Goal: Answer question/provide support: Share knowledge or assist other users

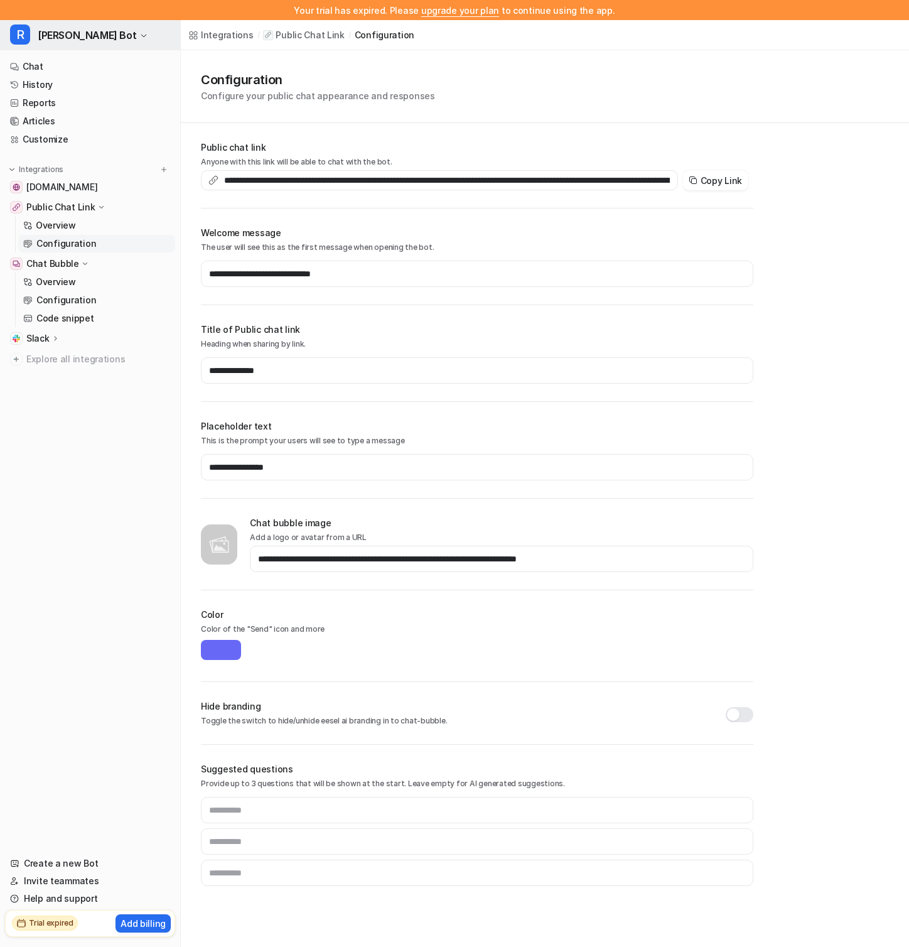
click at [77, 36] on span "Rella Bot" at bounding box center [87, 35] width 99 height 18
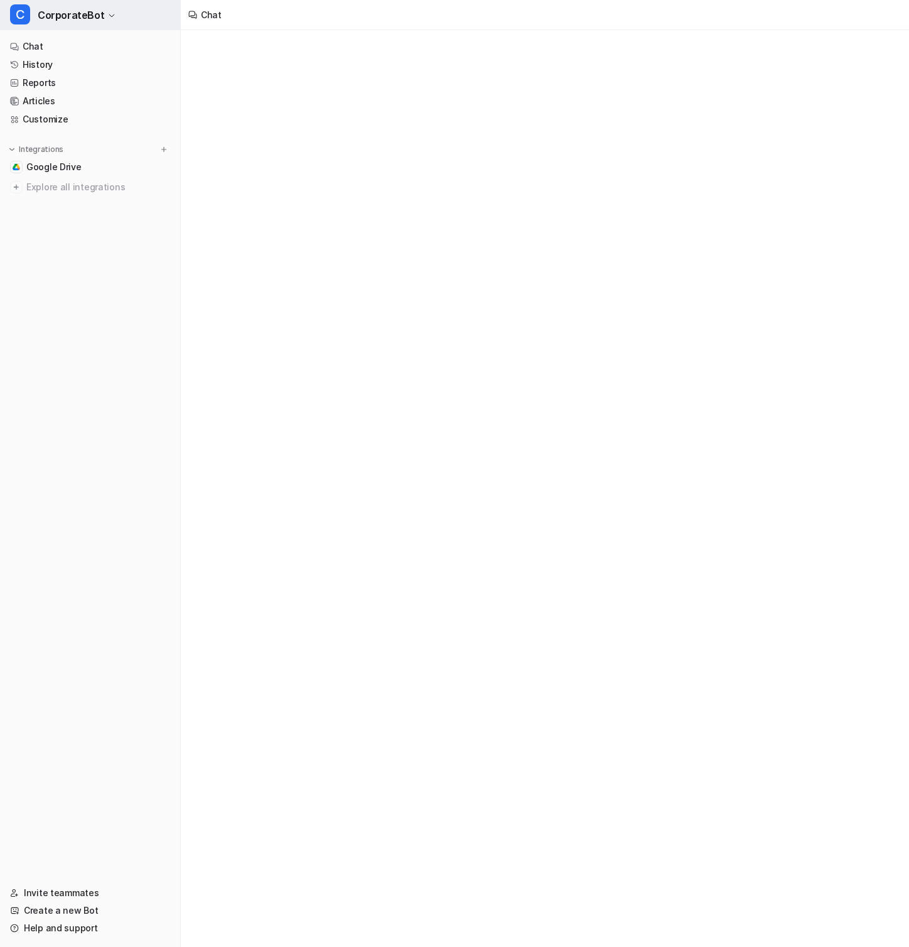
click at [85, 22] on span "CorporateBot" at bounding box center [71, 15] width 67 height 18
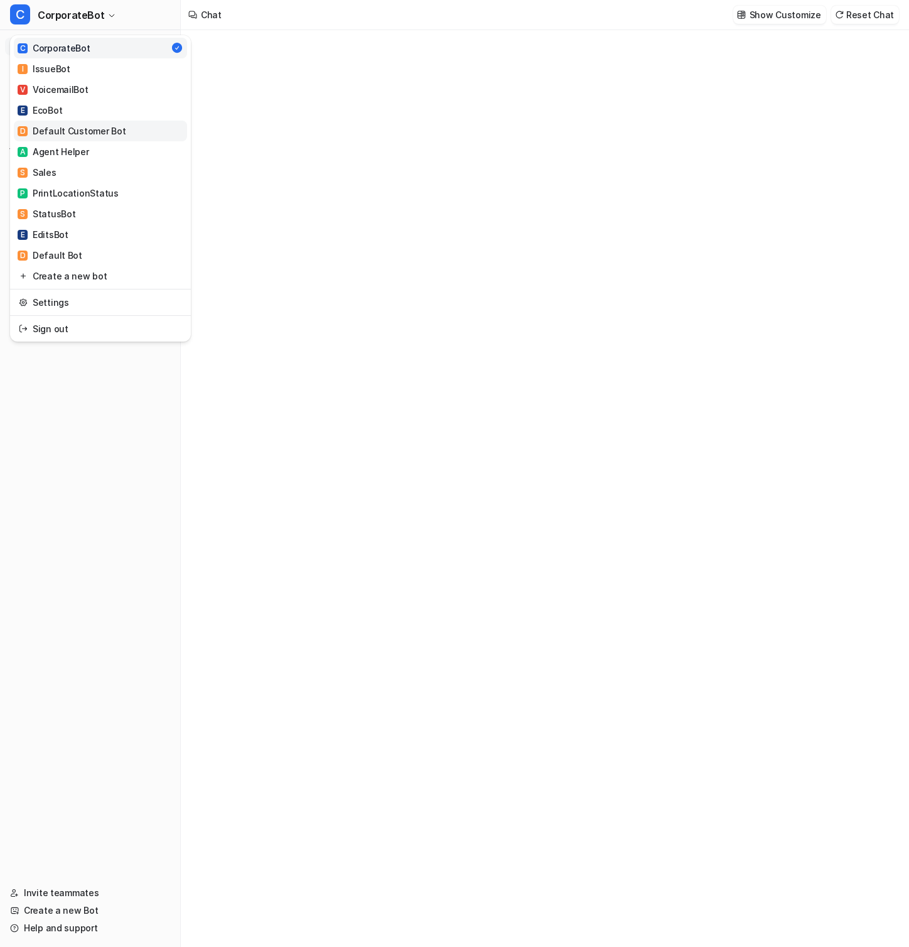
type textarea "**********"
click at [122, 148] on link "A Agent Helper" at bounding box center [100, 151] width 173 height 21
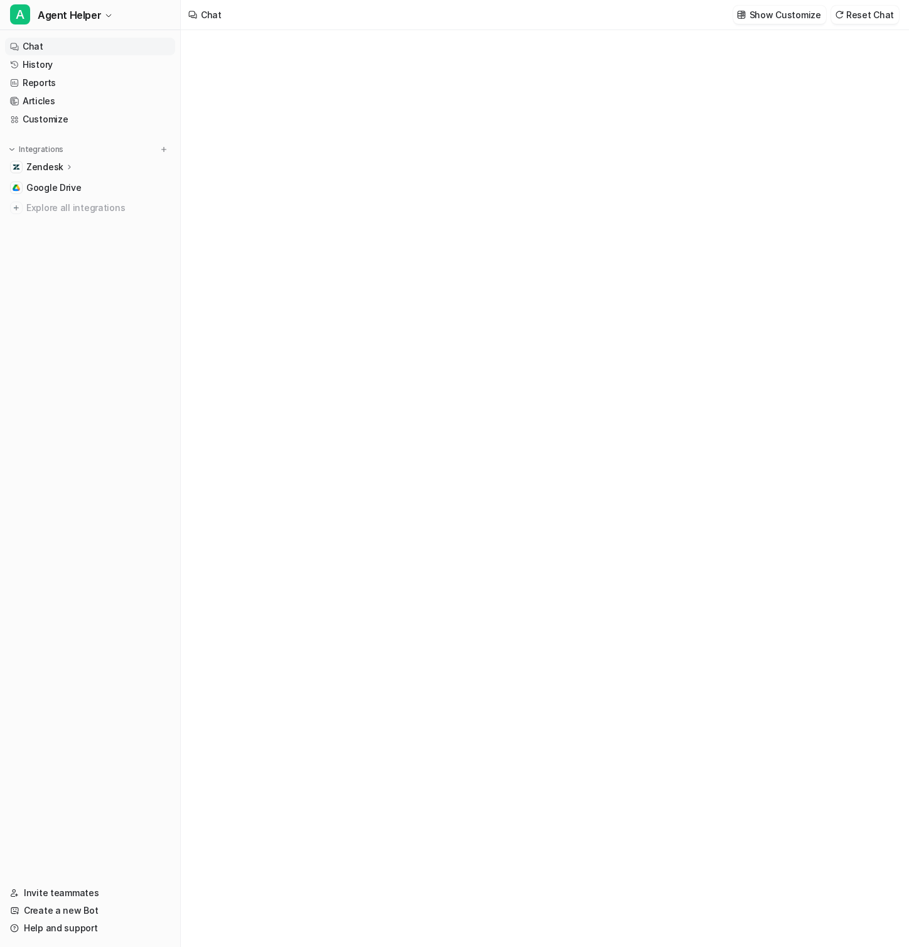
type textarea "**********"
click at [89, 109] on link "Articles" at bounding box center [90, 101] width 170 height 18
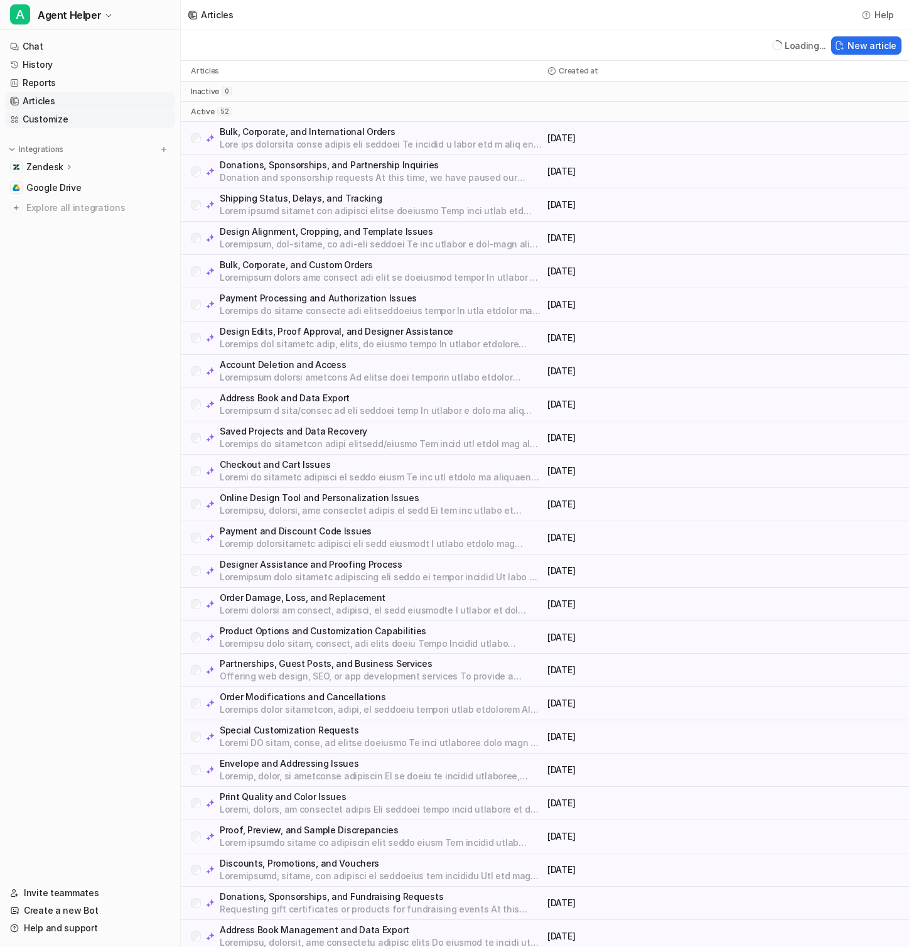
click at [92, 126] on link "Customize" at bounding box center [90, 119] width 170 height 18
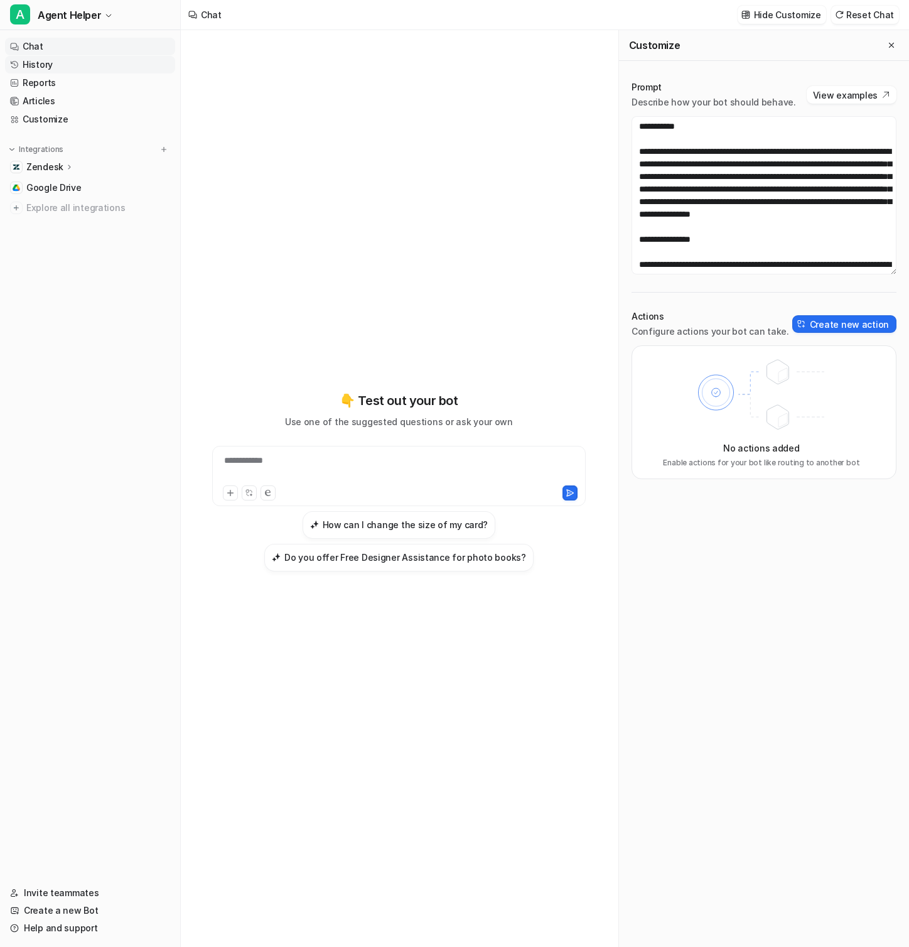
click at [79, 62] on link "History" at bounding box center [90, 65] width 170 height 18
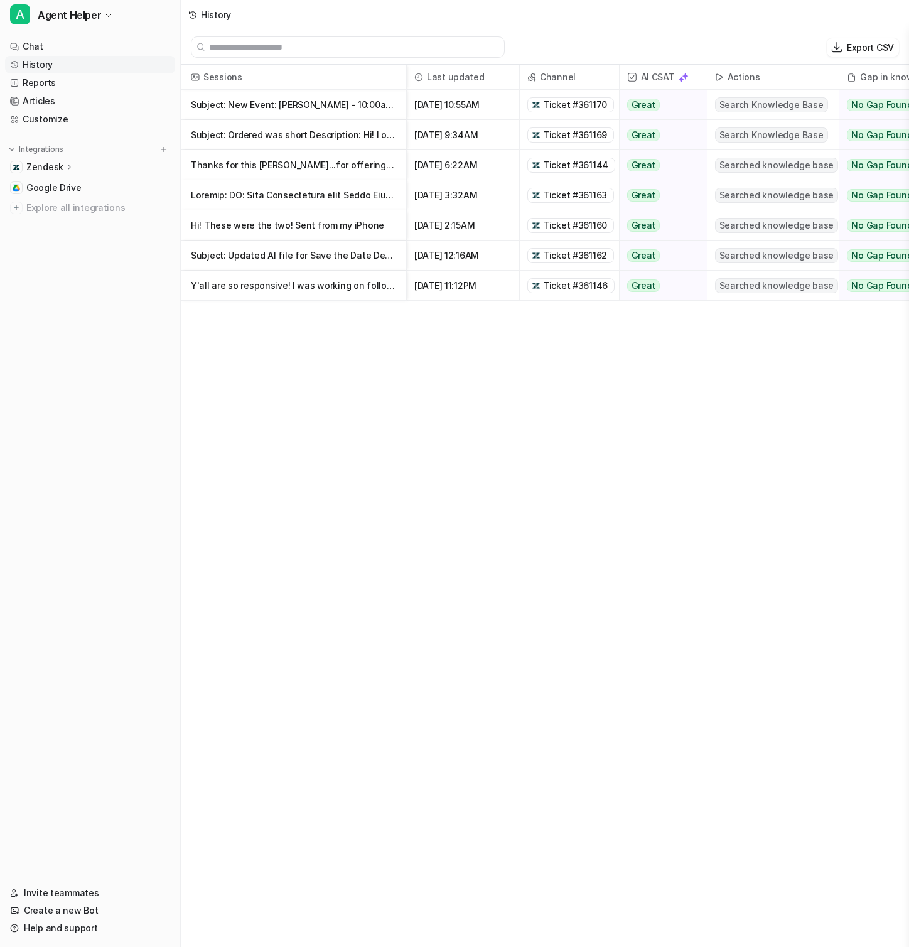
click at [353, 171] on p "Thanks for this Shanoyah...for offering to reprint even though I sent fuzzy pho…" at bounding box center [293, 165] width 205 height 30
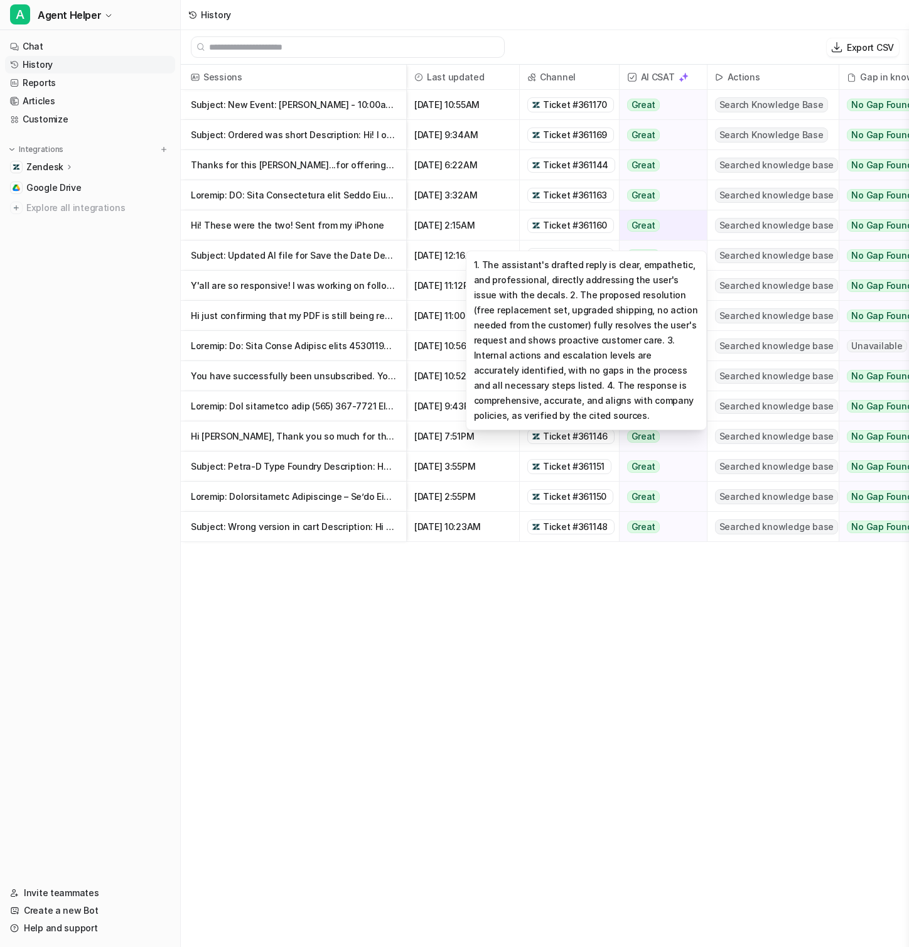
scroll to position [0, 56]
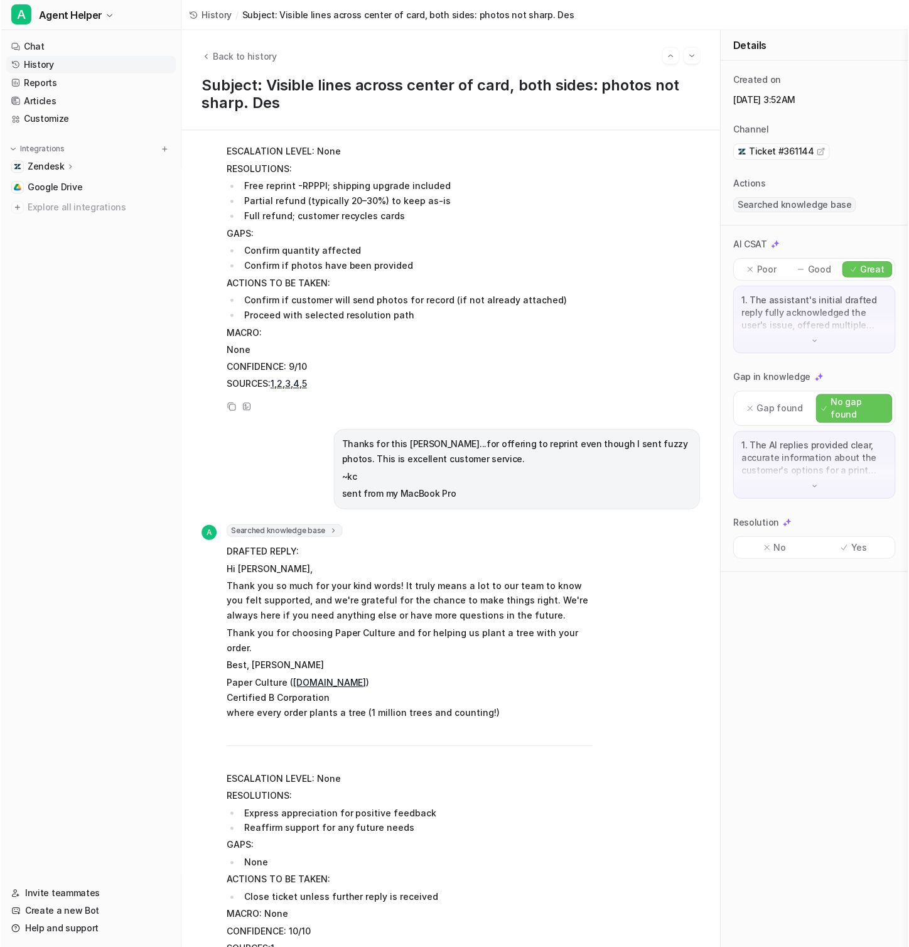
scroll to position [465, 0]
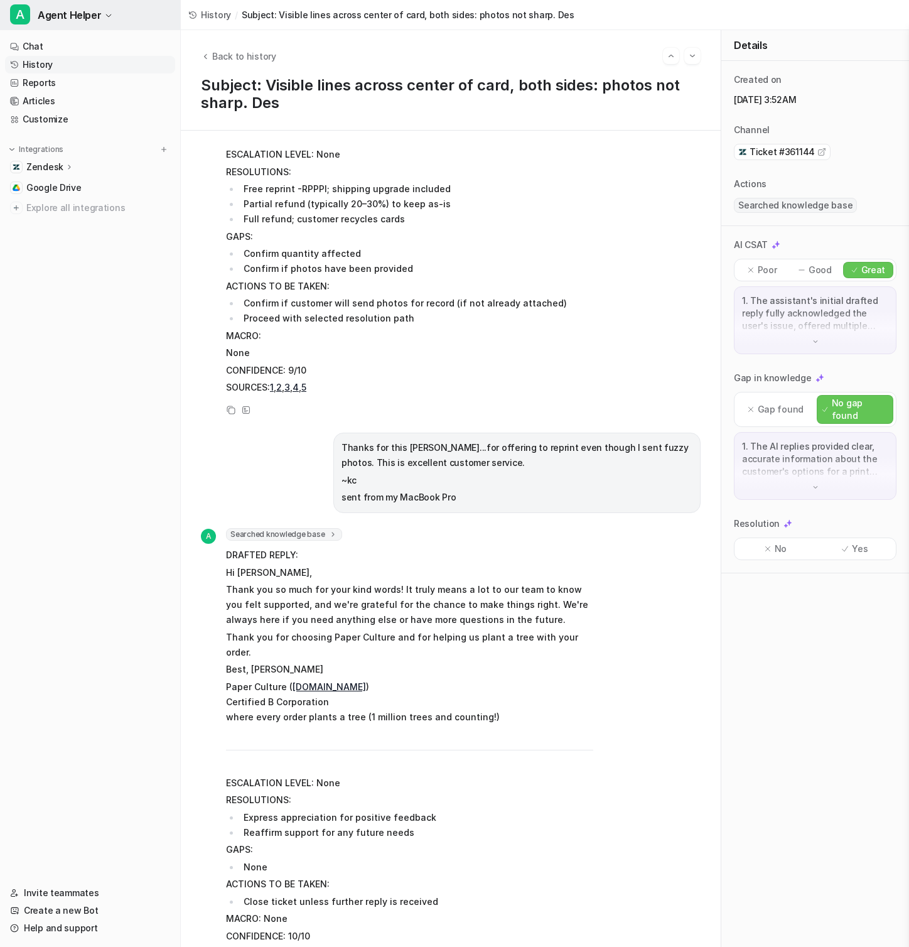
click at [104, 6] on button "A Agent Helper" at bounding box center [90, 15] width 180 height 30
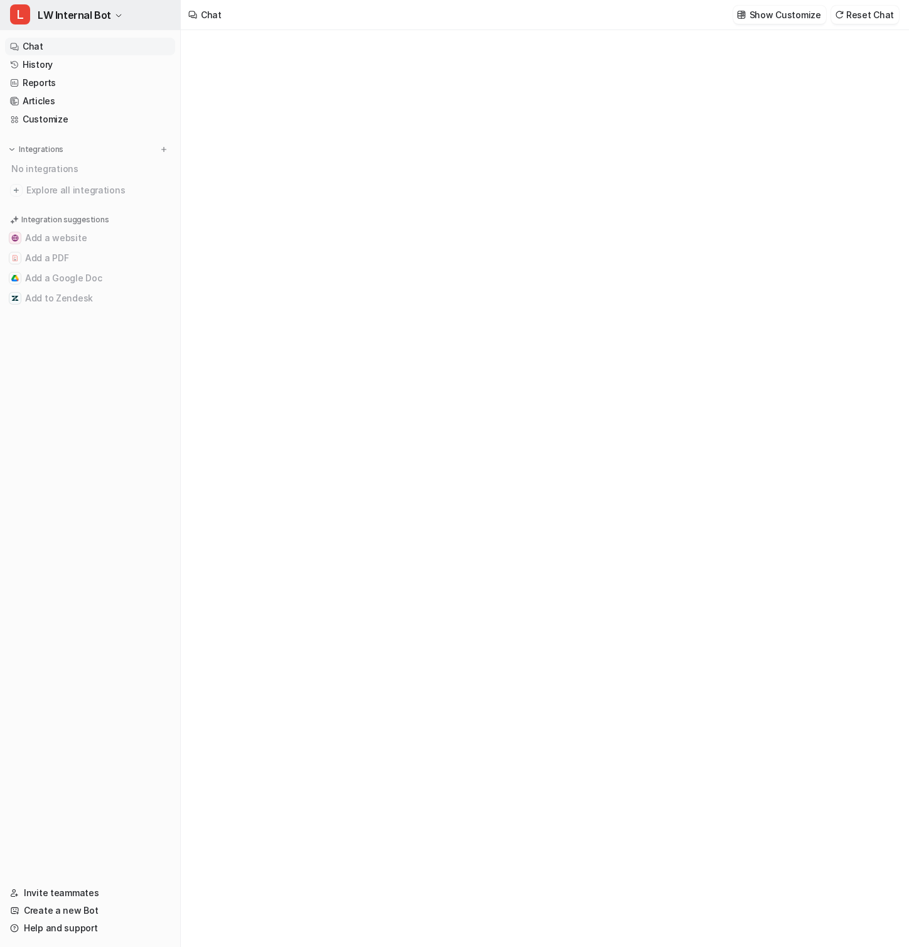
type textarea "**********"
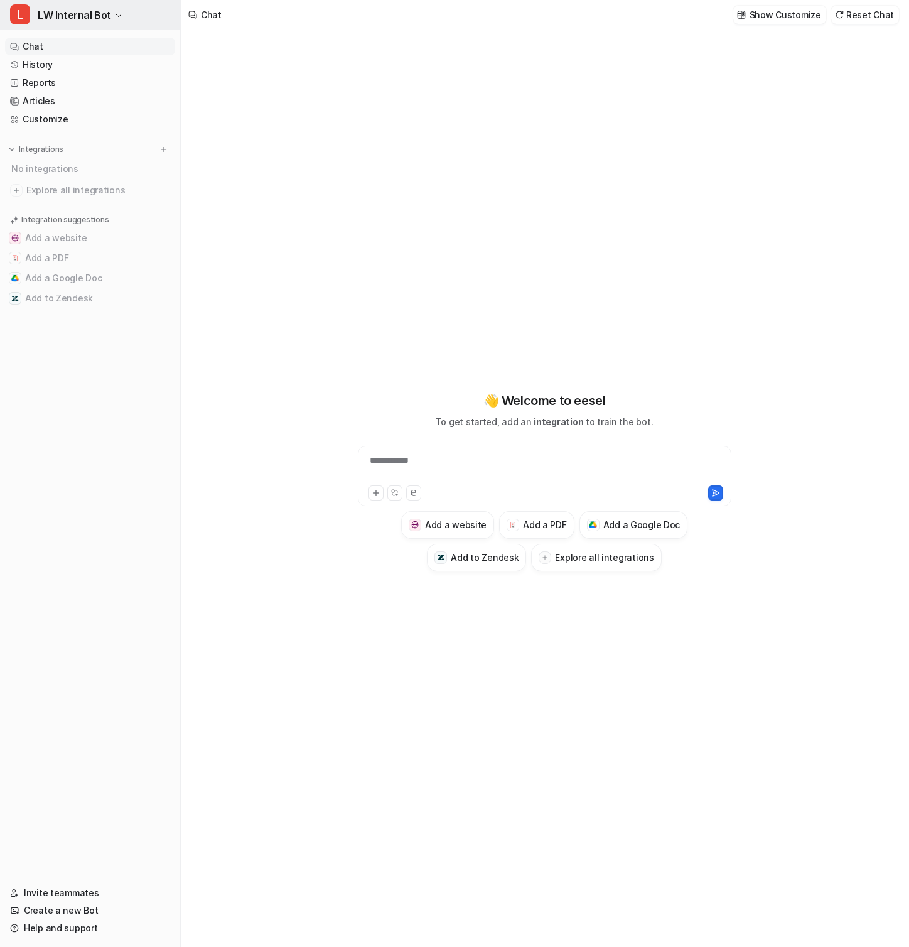
click at [91, 23] on span "LW Internal Bot" at bounding box center [74, 15] width 73 height 18
click at [133, 1] on button "L LW Internal Bot" at bounding box center [90, 15] width 180 height 30
click at [68, 98] on link "Articles" at bounding box center [90, 101] width 170 height 18
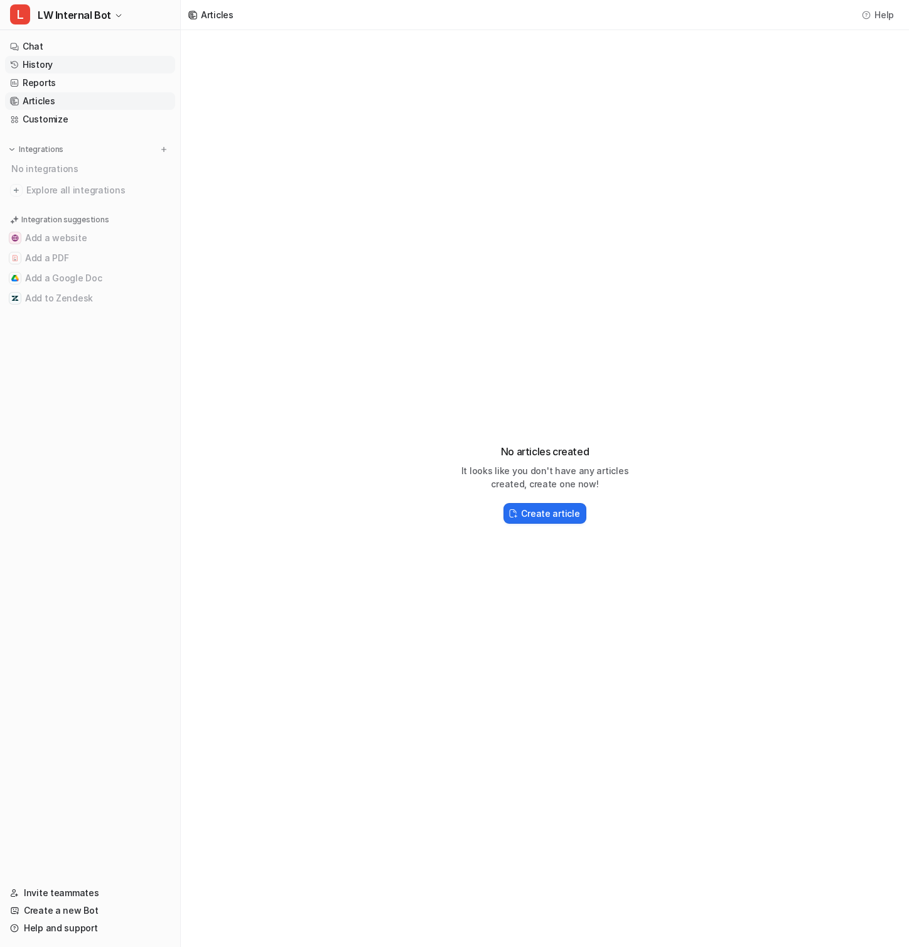
click at [67, 70] on link "History" at bounding box center [90, 65] width 170 height 18
click at [87, 18] on span "LW Internal Bot" at bounding box center [74, 15] width 73 height 18
click at [86, 68] on div "L LW Support Bot" at bounding box center [59, 68] width 82 height 13
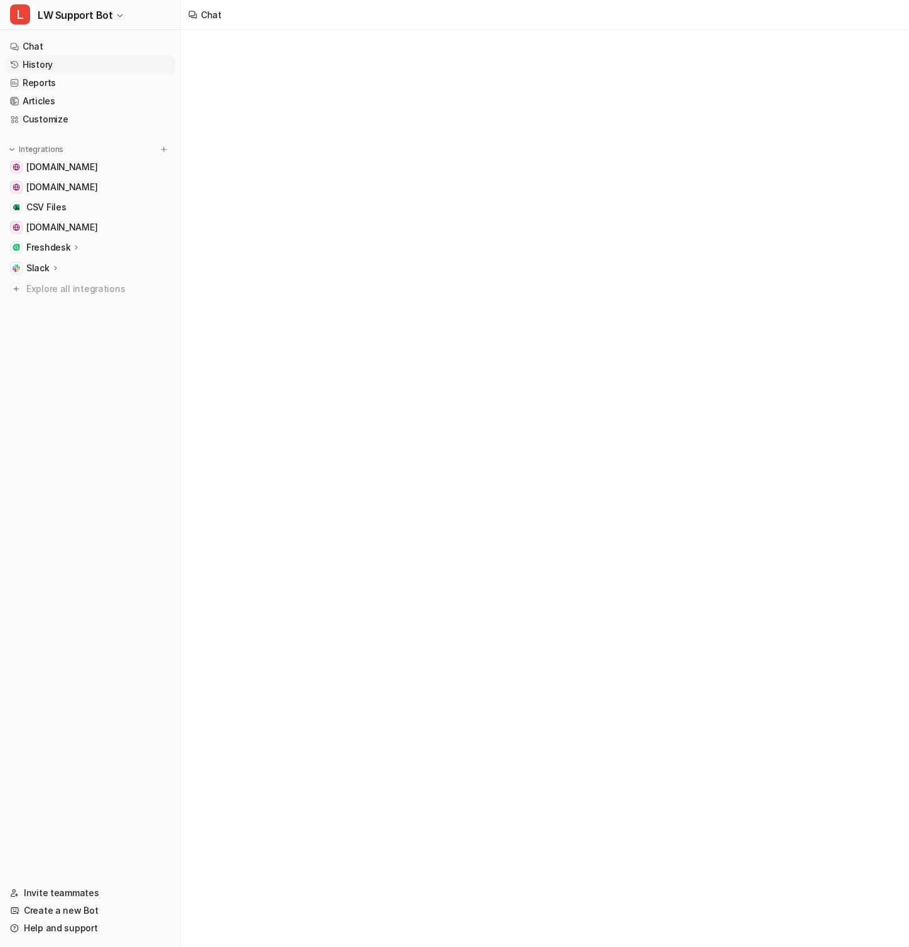
click at [83, 70] on link "History" at bounding box center [90, 65] width 170 height 18
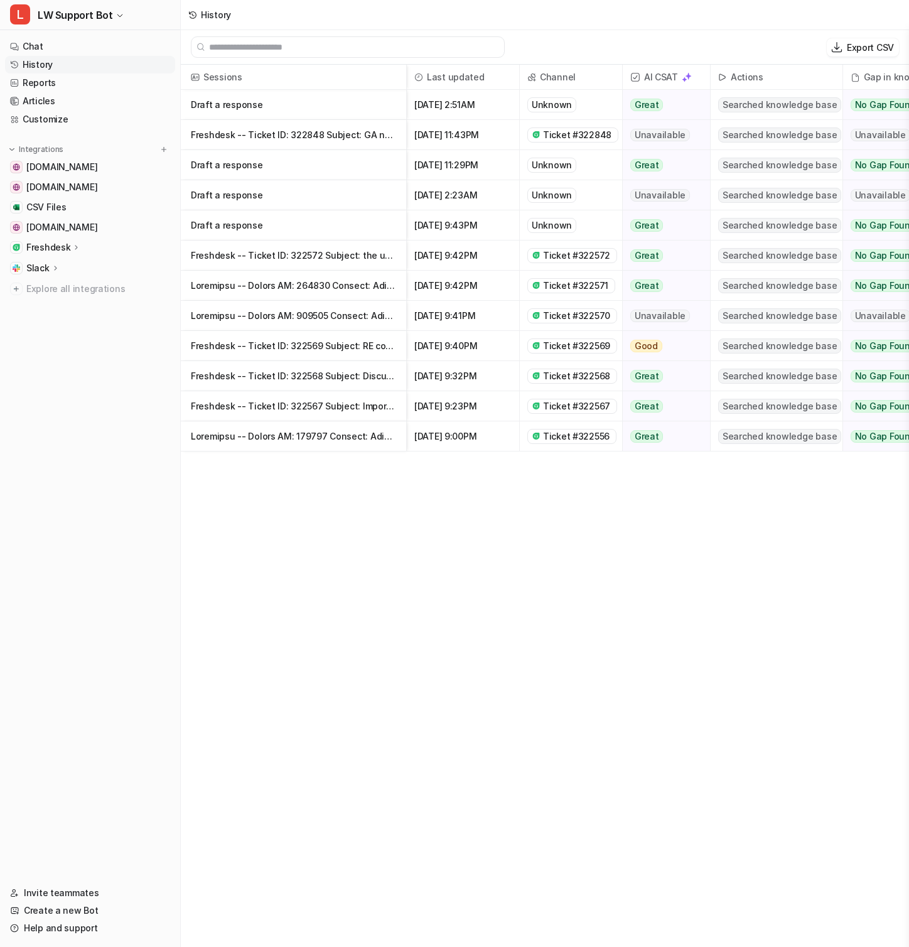
click at [357, 99] on p "Draft a response" at bounding box center [293, 105] width 205 height 30
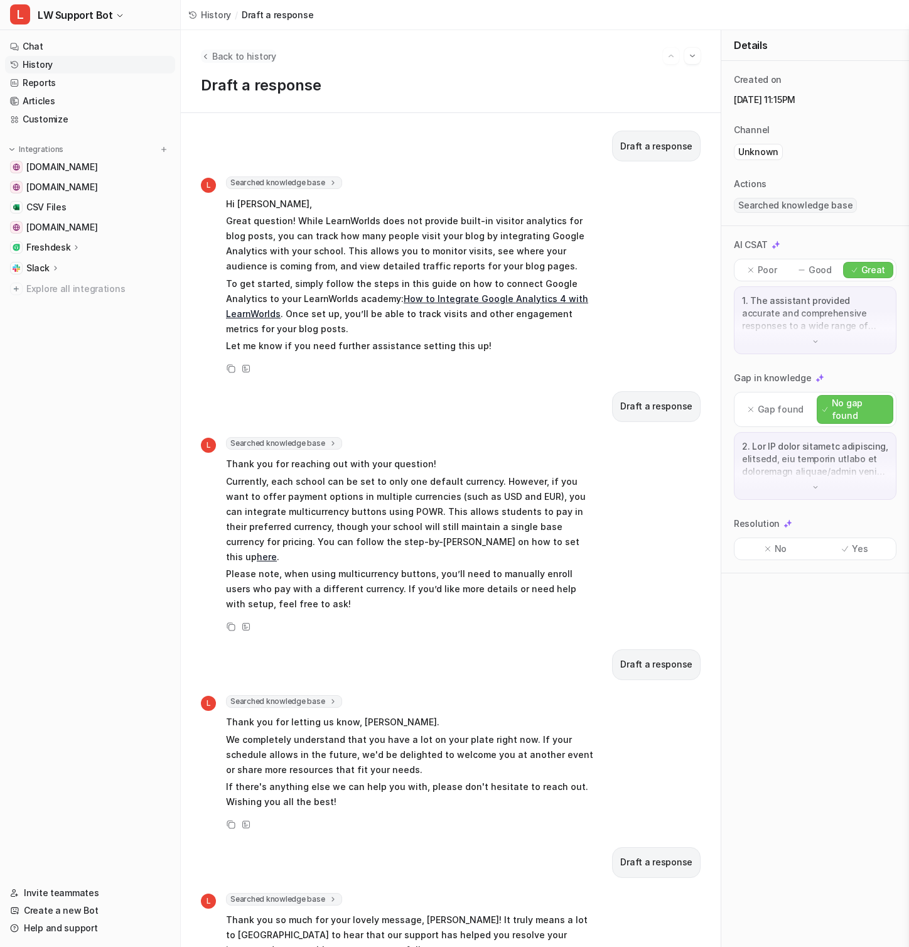
click at [251, 53] on span "Back to history" at bounding box center [244, 56] width 64 height 13
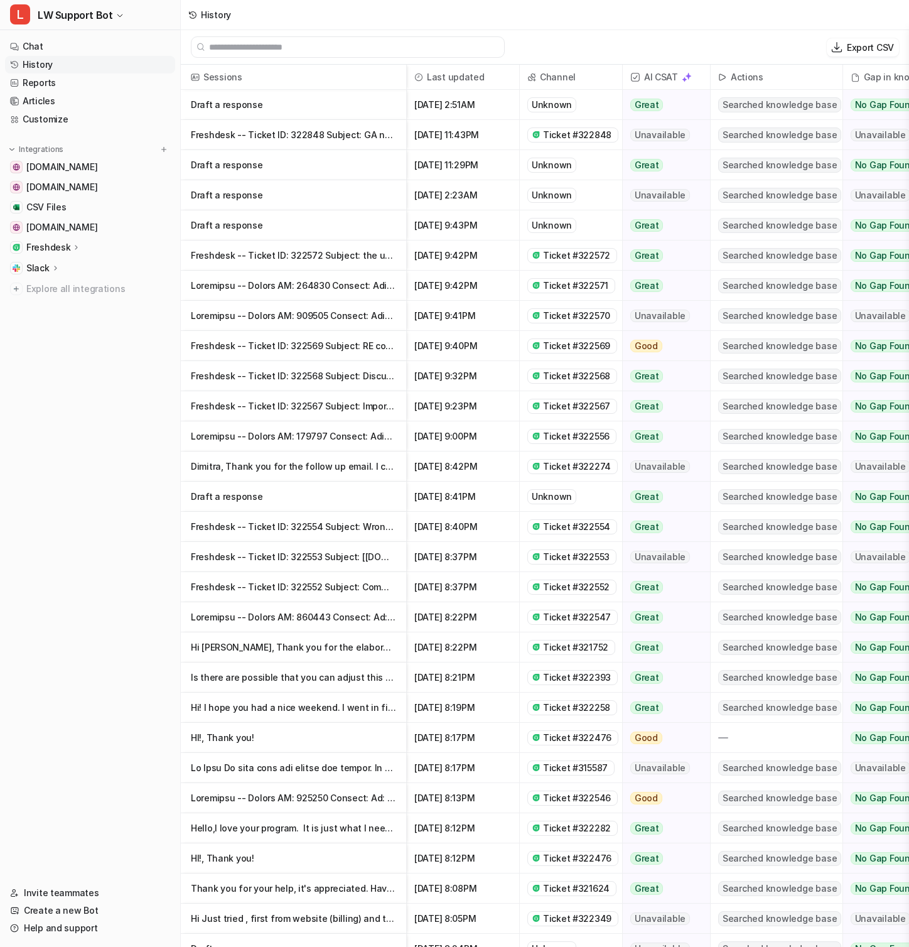
click at [278, 131] on p "Freshdesk -- Ticket ID: 322848 Subject: GA not working Contact Name: Aaron Cont…" at bounding box center [293, 135] width 205 height 30
click at [327, 282] on p at bounding box center [293, 286] width 205 height 30
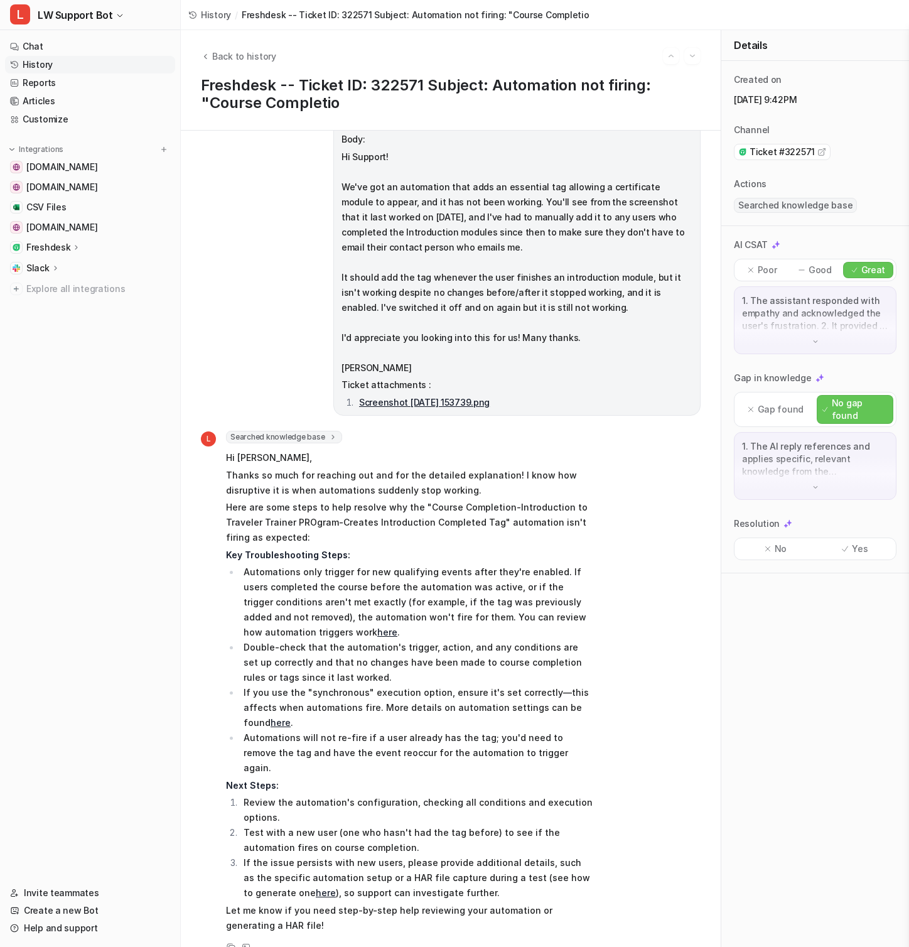
scroll to position [91, 0]
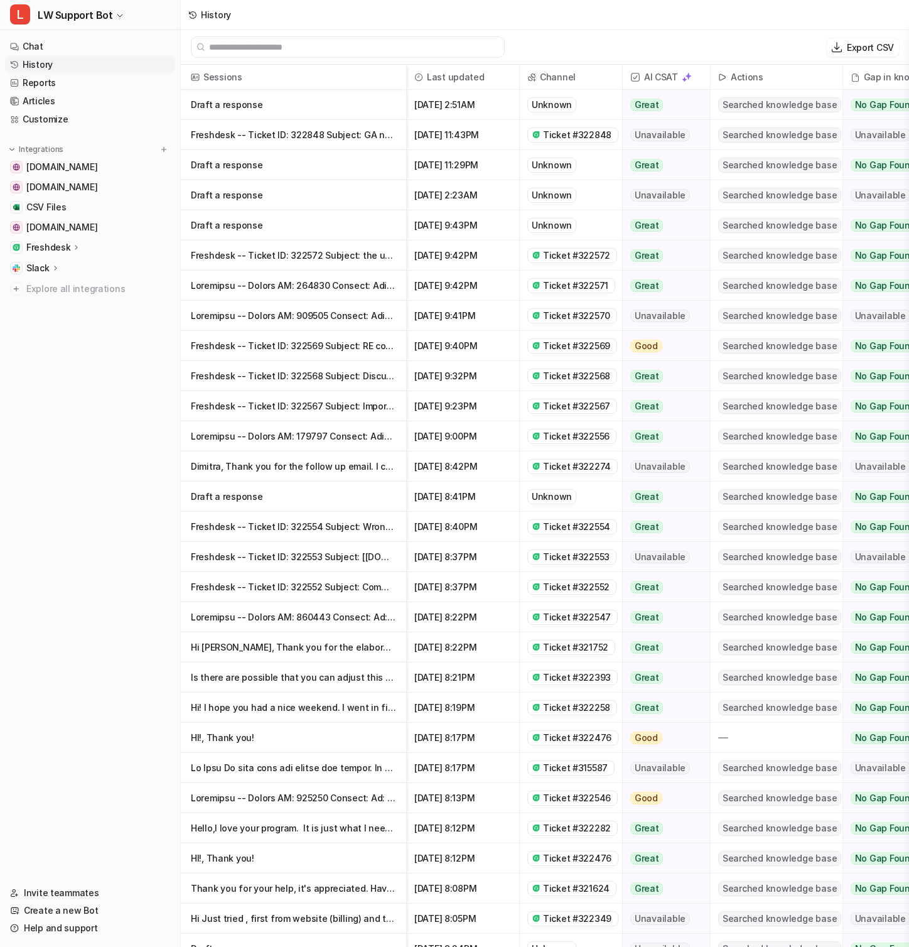
click at [308, 618] on p at bounding box center [293, 617] width 205 height 30
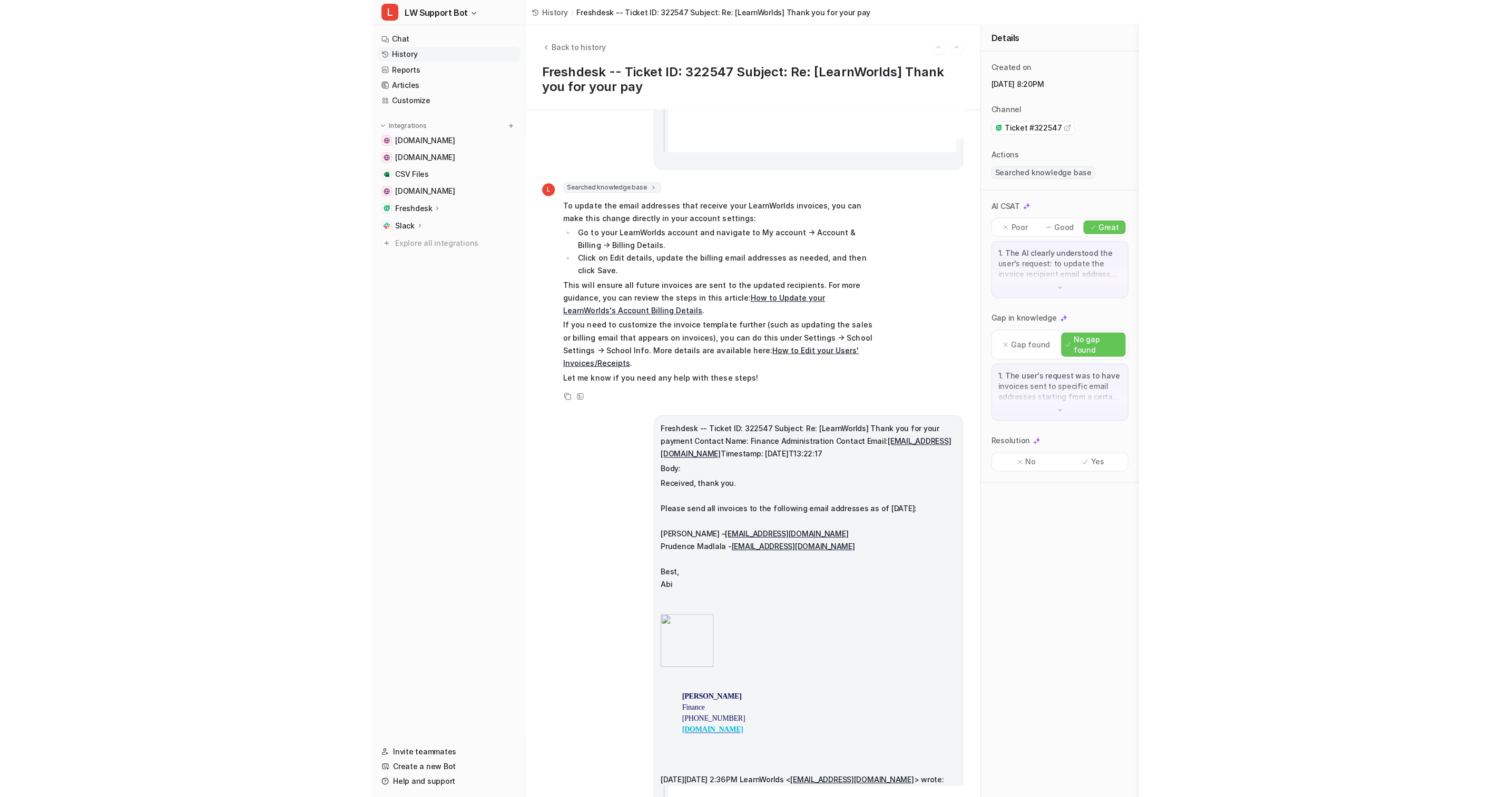
scroll to position [1288, 0]
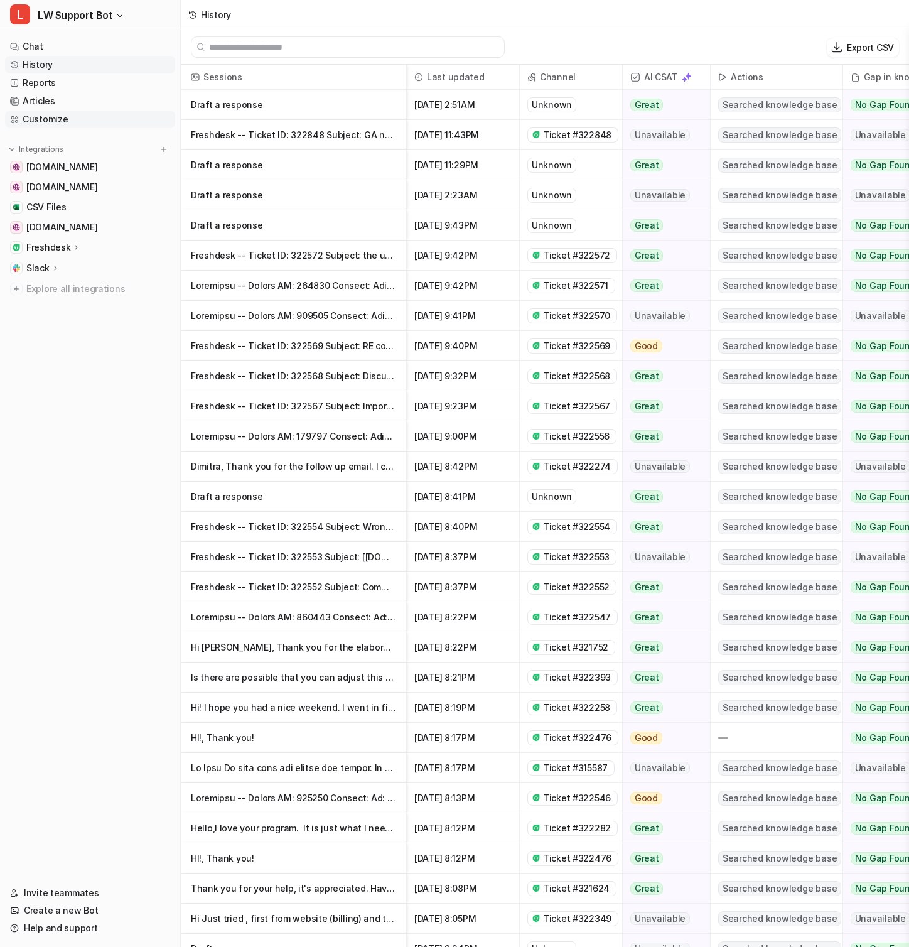
click at [73, 110] on link "Customize" at bounding box center [90, 119] width 170 height 18
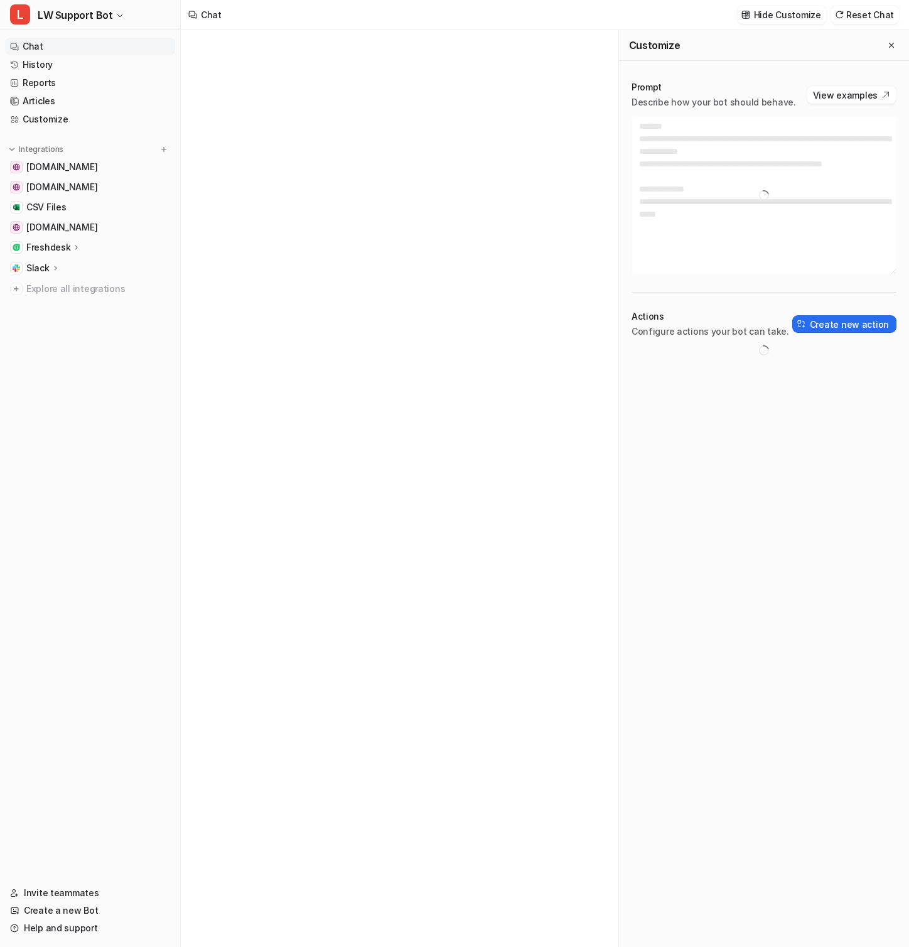
type textarea "**********"
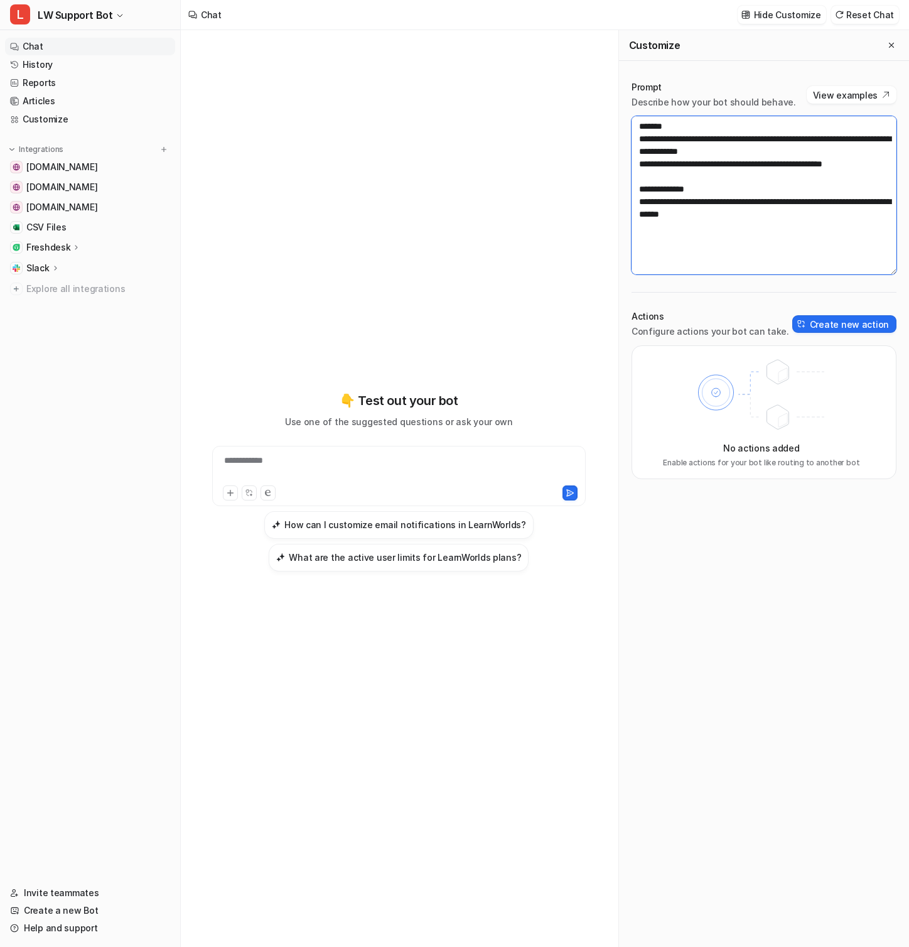
click at [743, 232] on textarea "**********" at bounding box center [763, 195] width 265 height 158
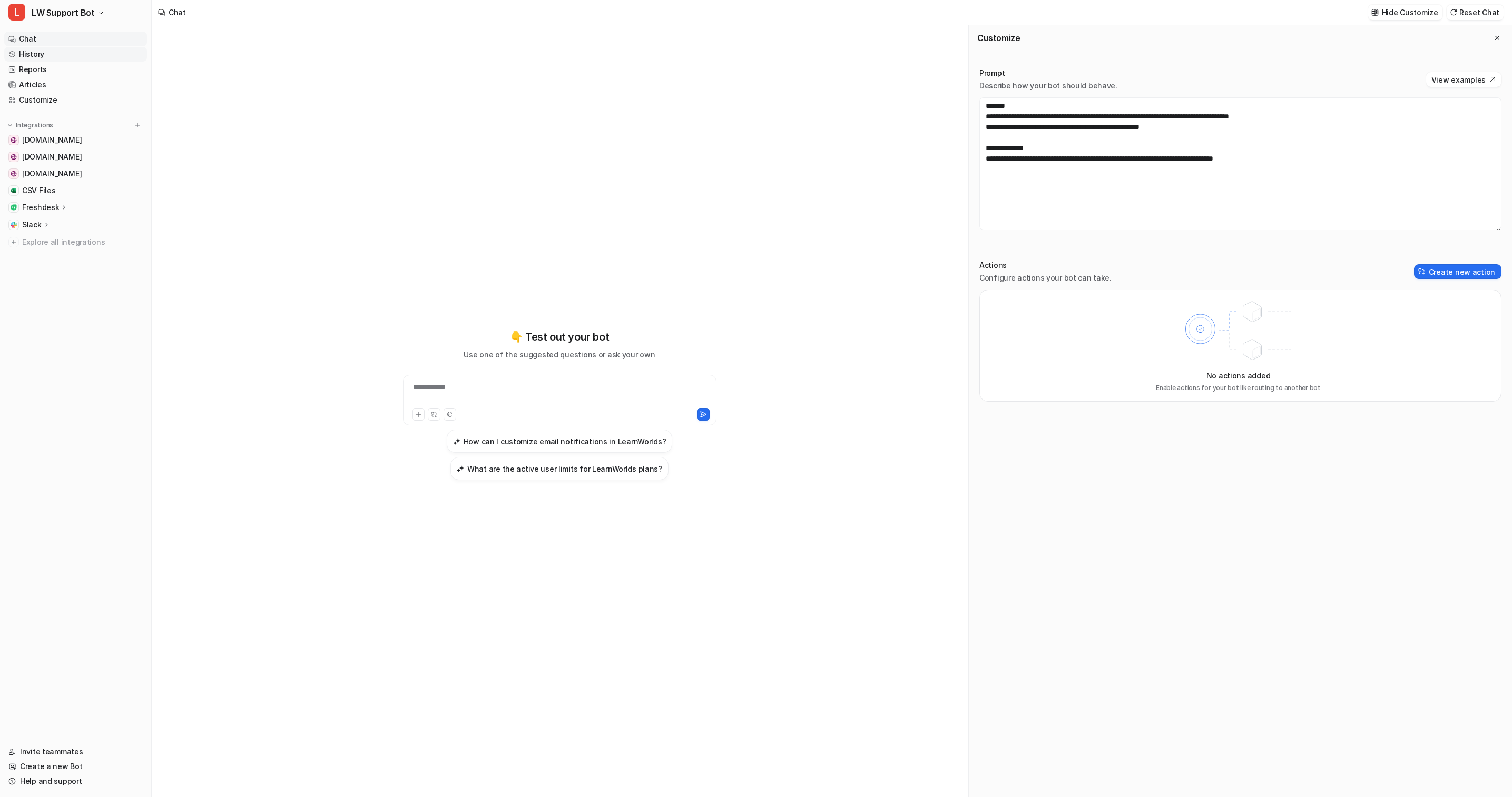
click at [70, 55] on link "History" at bounding box center [76, 55] width 143 height 15
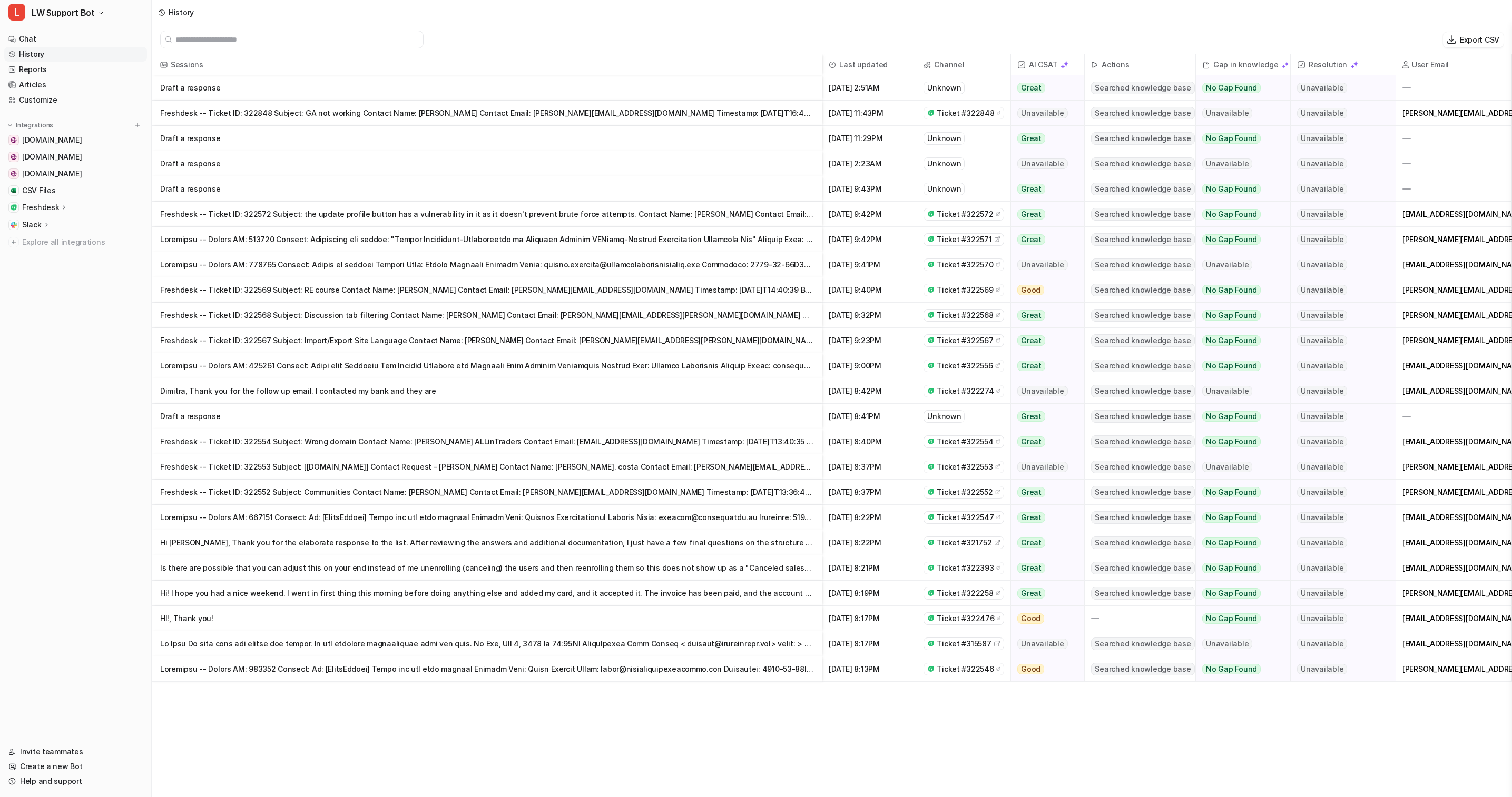
click at [518, 138] on p "Draft a response" at bounding box center [487, 138] width 653 height 25
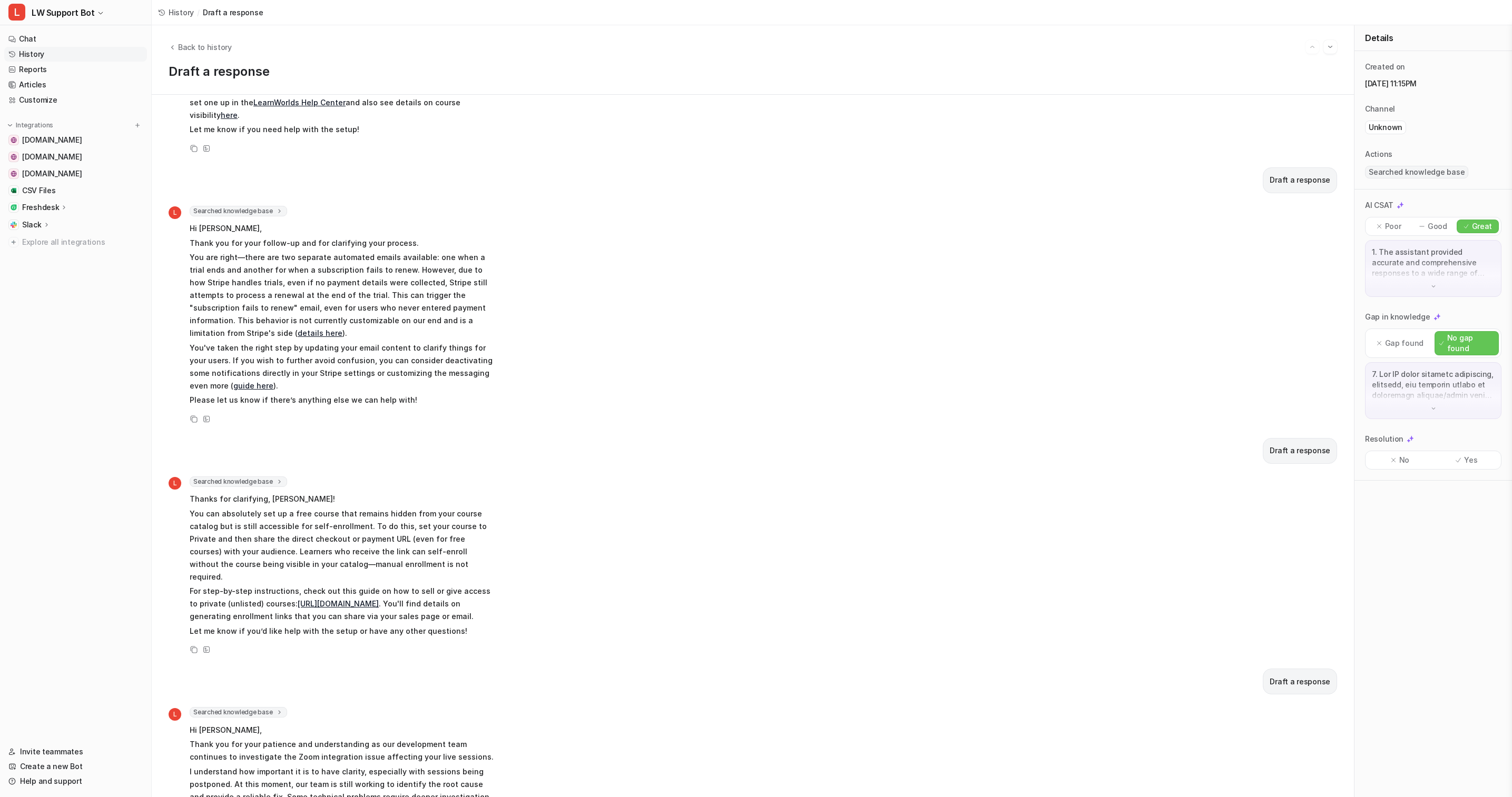
scroll to position [1547, 0]
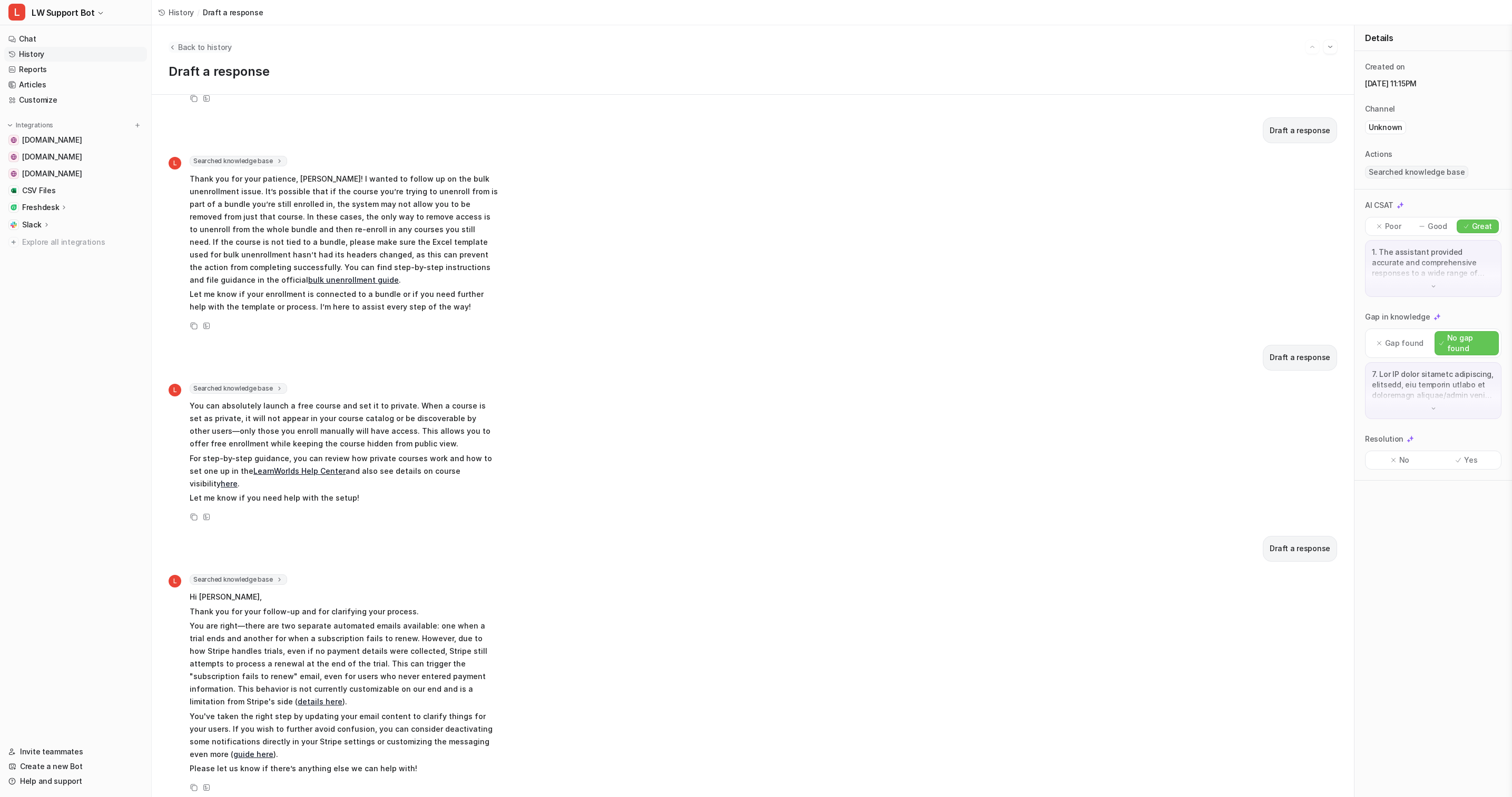
click at [174, 47] on icon "Back to history" at bounding box center [172, 46] width 8 height 8
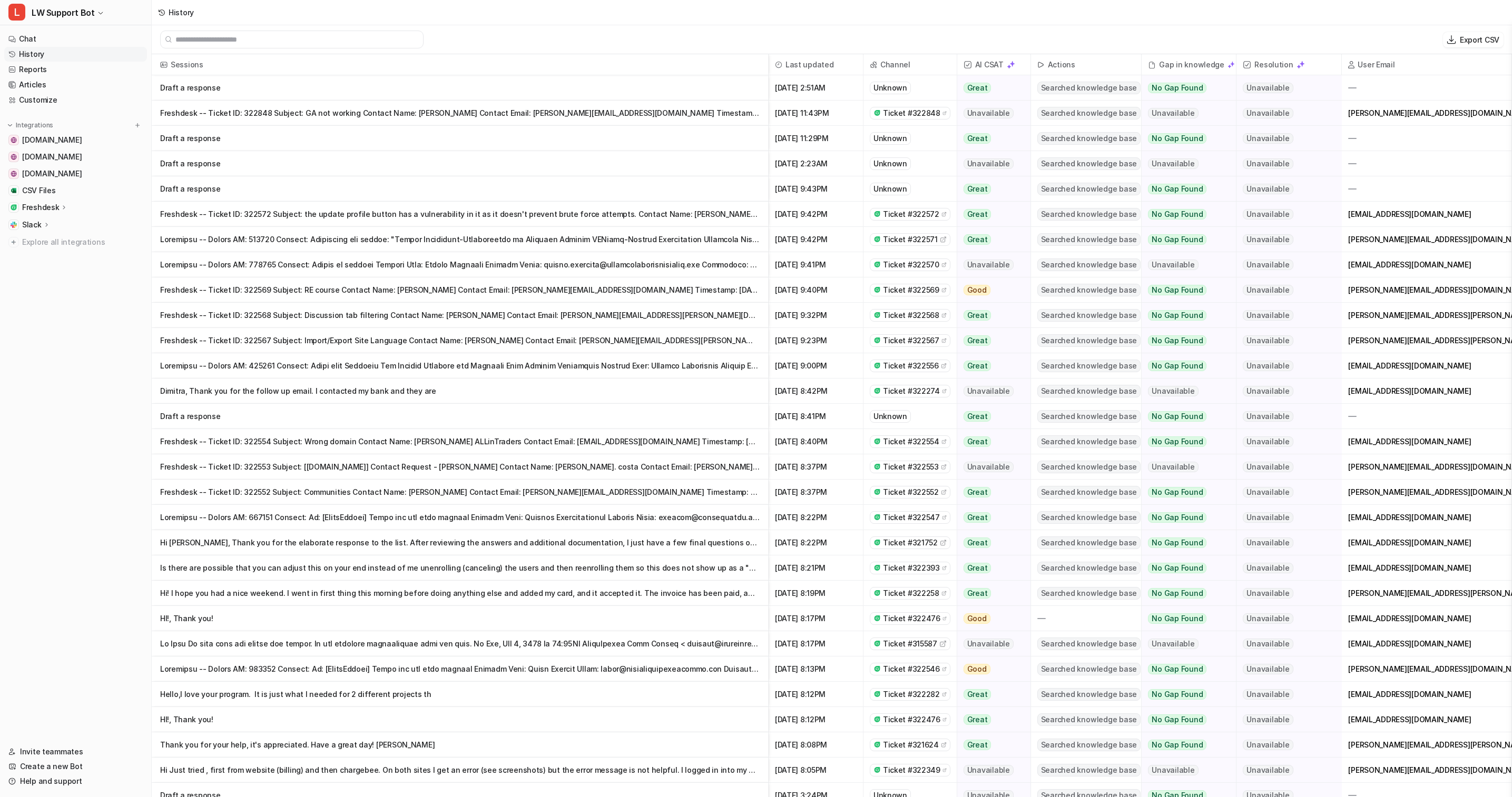
click at [67, 206] on div "Freshdesk" at bounding box center [76, 208] width 143 height 15
click at [54, 232] on p "Sources" at bounding box center [44, 237] width 29 height 11
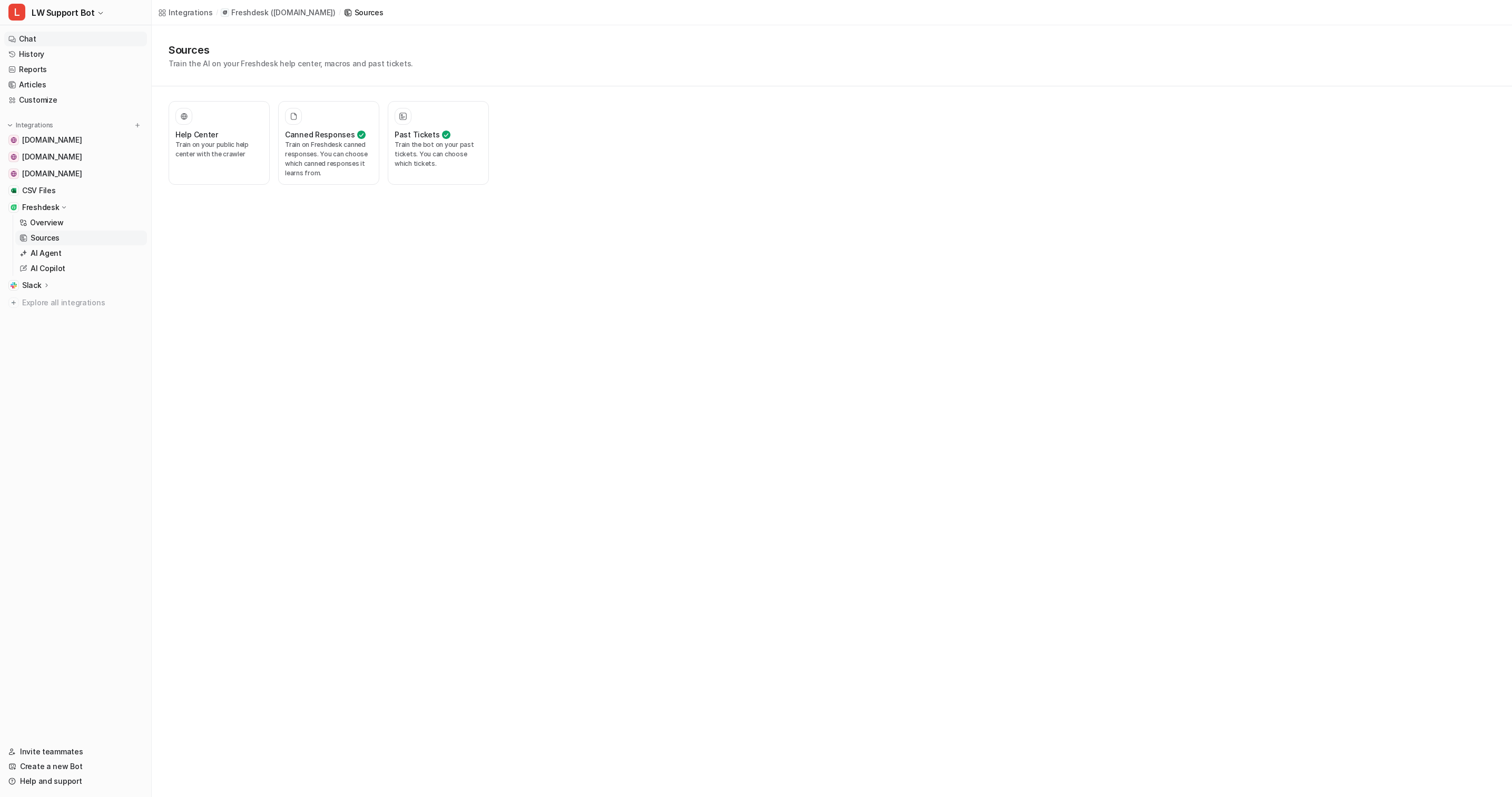
click at [57, 43] on link "Chat" at bounding box center [76, 39] width 143 height 15
click at [54, 98] on link "Customize" at bounding box center [76, 100] width 143 height 15
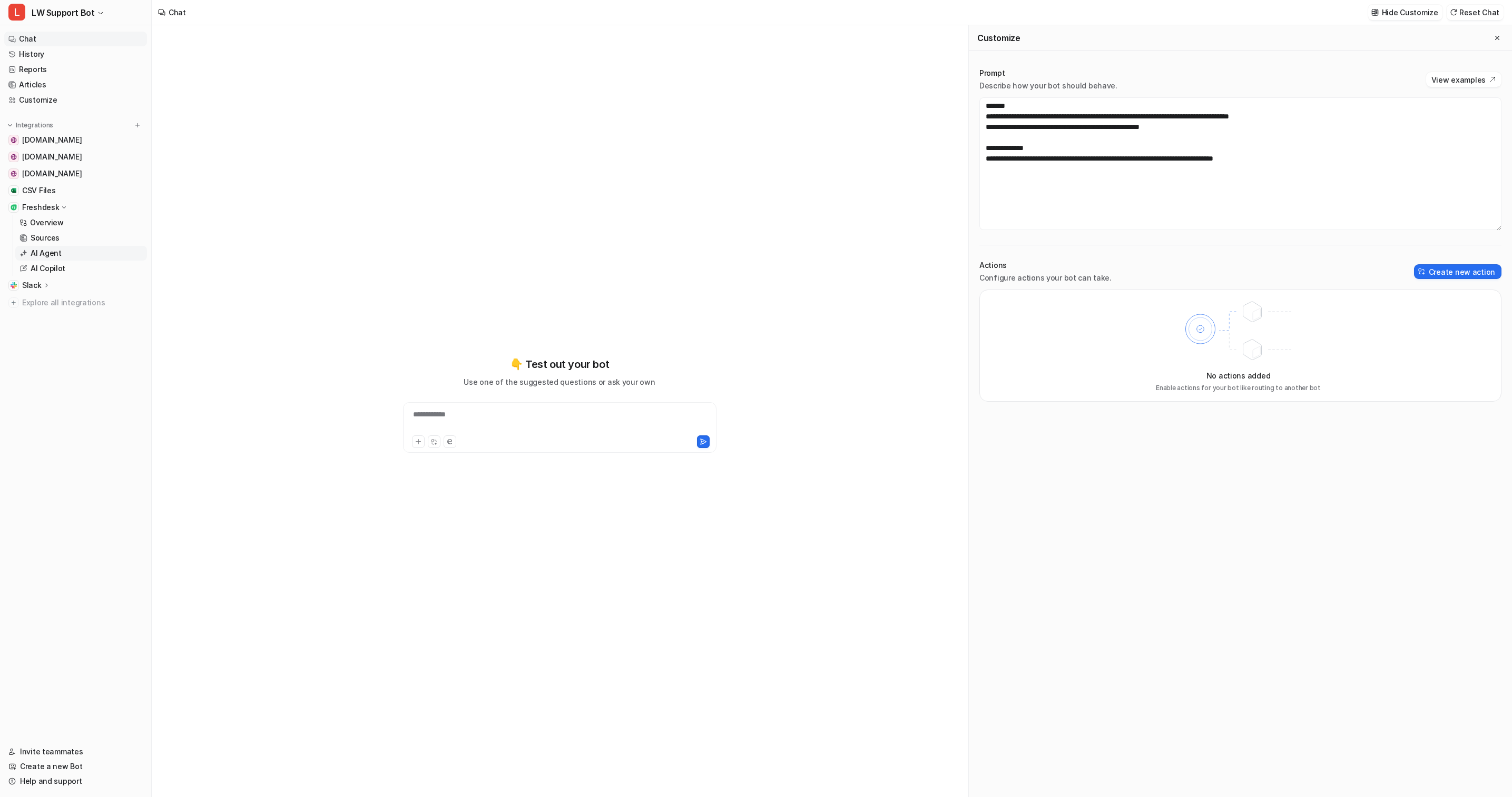
click at [59, 249] on p "AI Agent" at bounding box center [45, 253] width 31 height 11
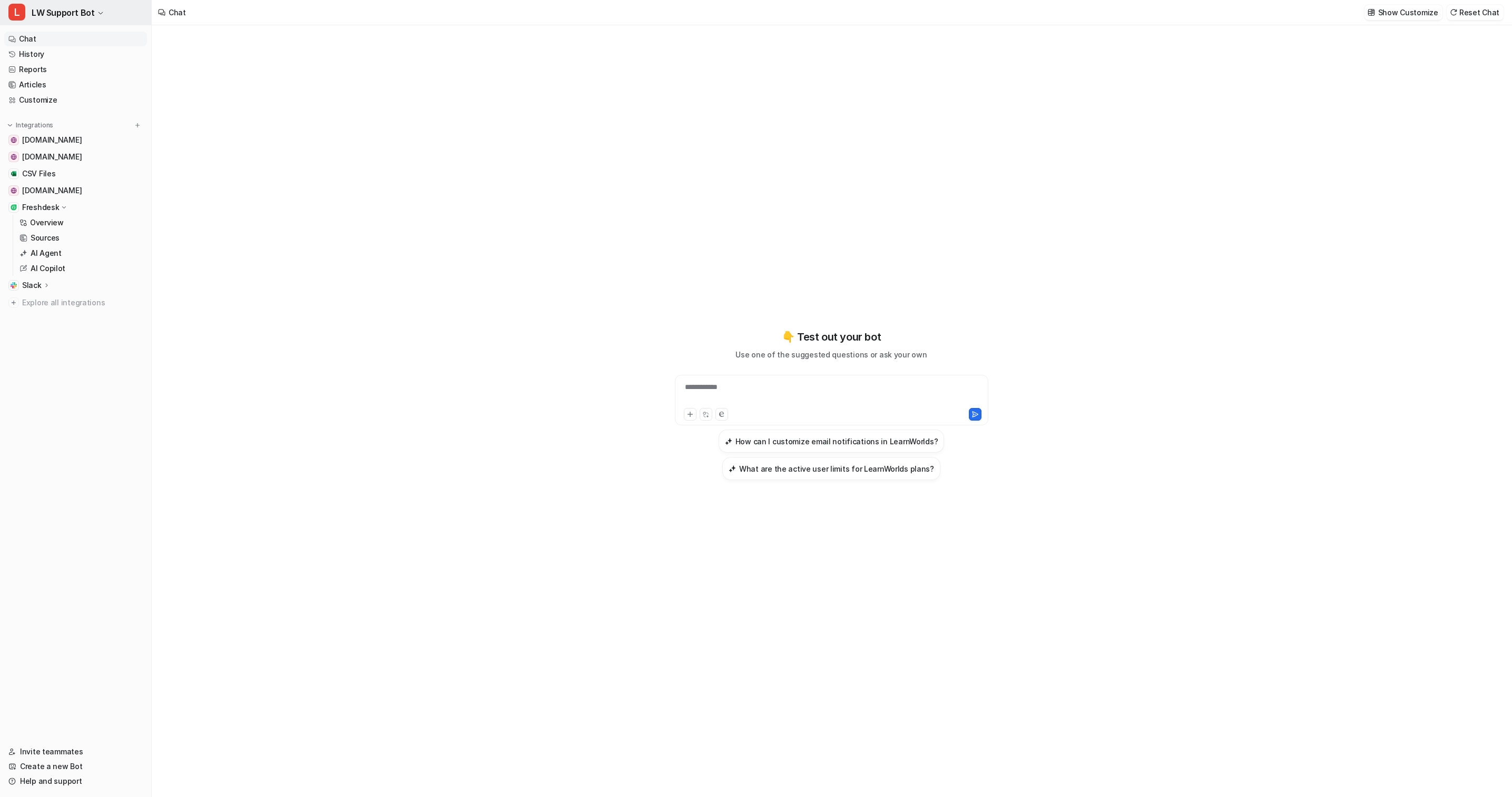
click at [66, 14] on span "LW Support Bot" at bounding box center [63, 13] width 63 height 15
click at [63, 70] on link "Reports" at bounding box center [76, 70] width 143 height 15
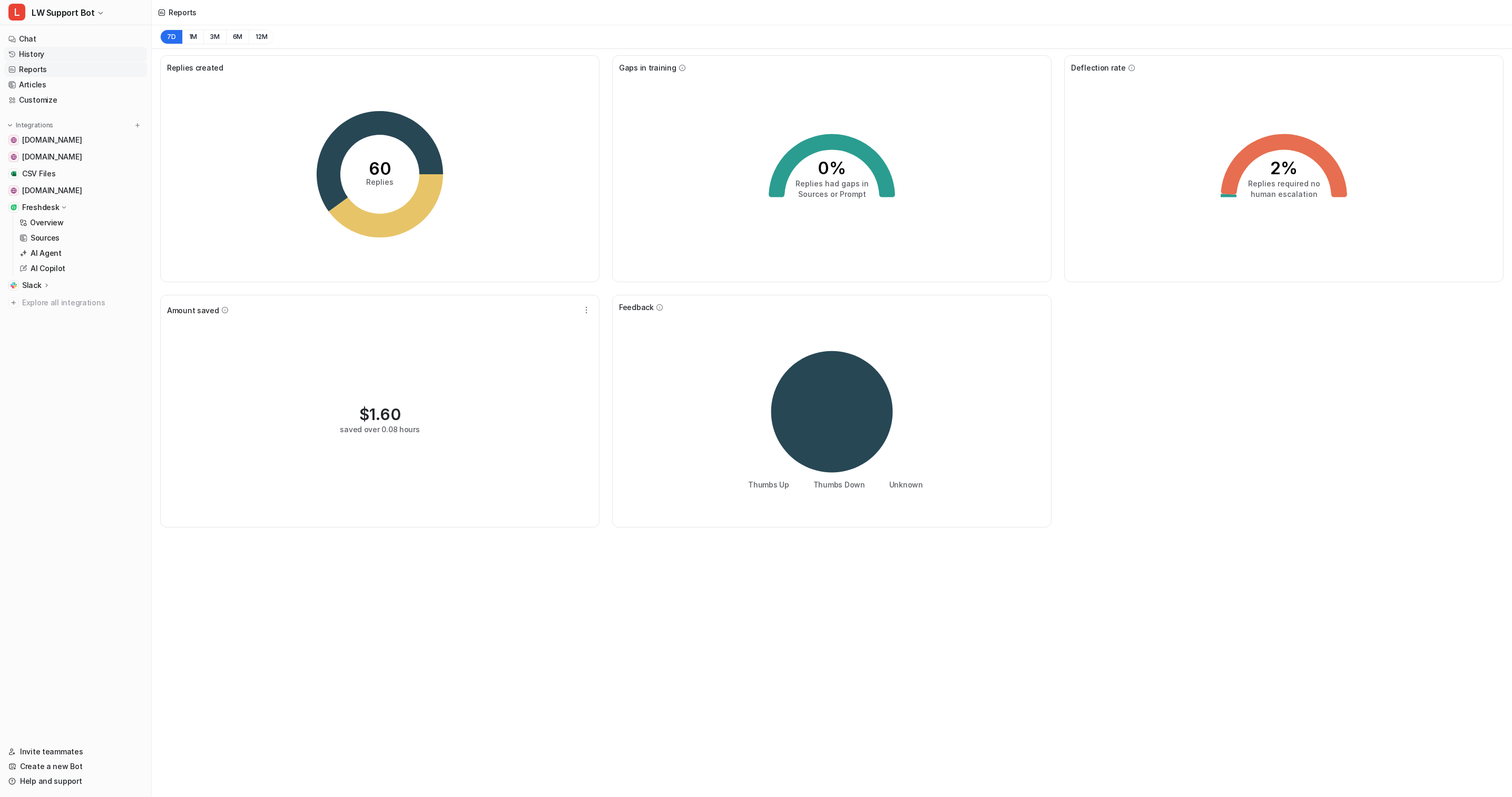
click at [63, 56] on link "History" at bounding box center [76, 55] width 143 height 15
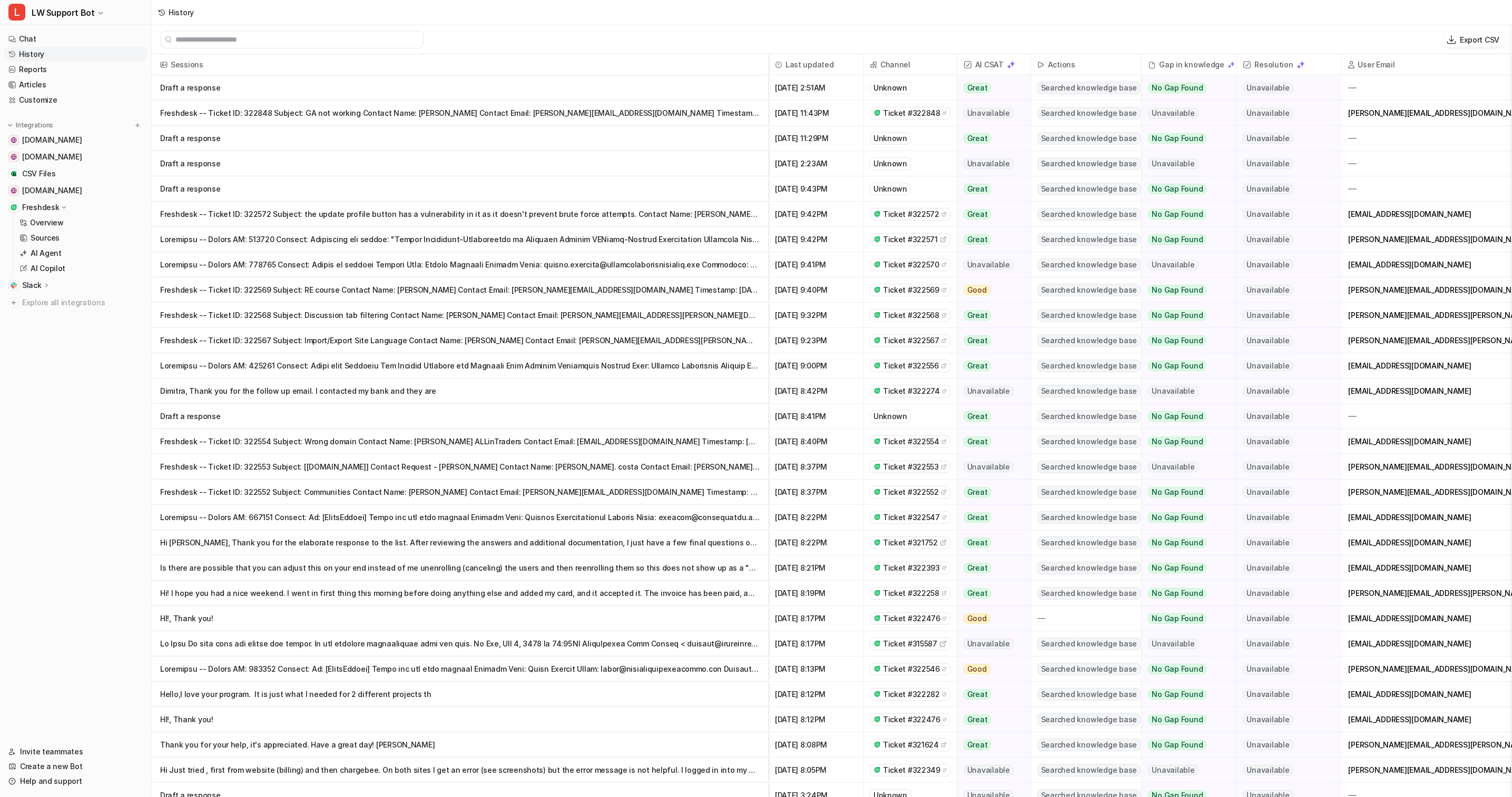
click at [397, 127] on p "Draft a response" at bounding box center [460, 138] width 599 height 25
click at [356, 111] on p "Freshdesk -- Ticket ID: 322848 Subject: GA not working Contact Name: Aaron Cont…" at bounding box center [460, 113] width 599 height 25
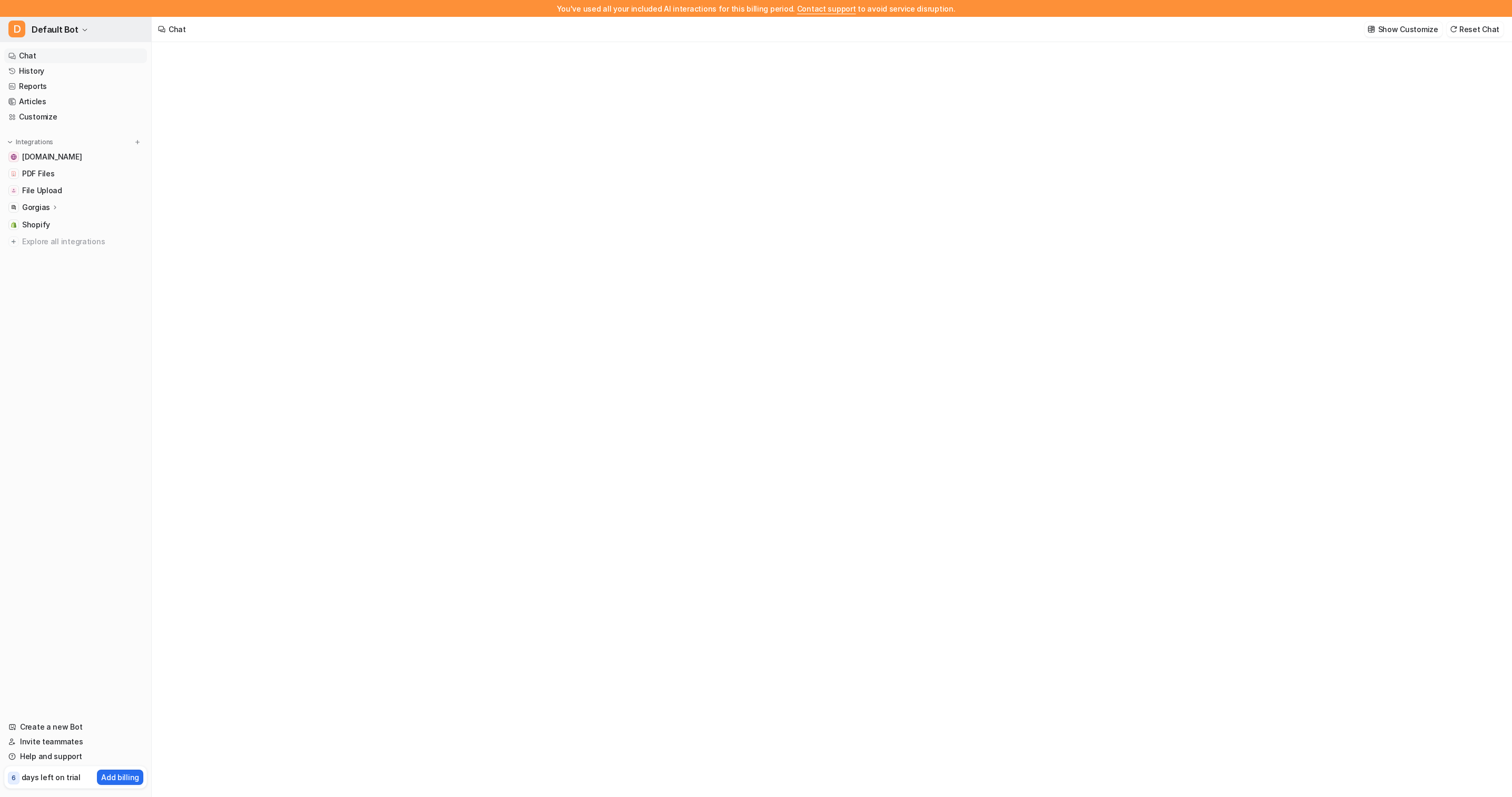
type textarea "**********"
click at [81, 34] on button "D Default Bot" at bounding box center [76, 29] width 151 height 25
click at [76, 26] on button "D Default Bot" at bounding box center [76, 29] width 151 height 25
click at [37, 75] on link "History" at bounding box center [76, 71] width 143 height 15
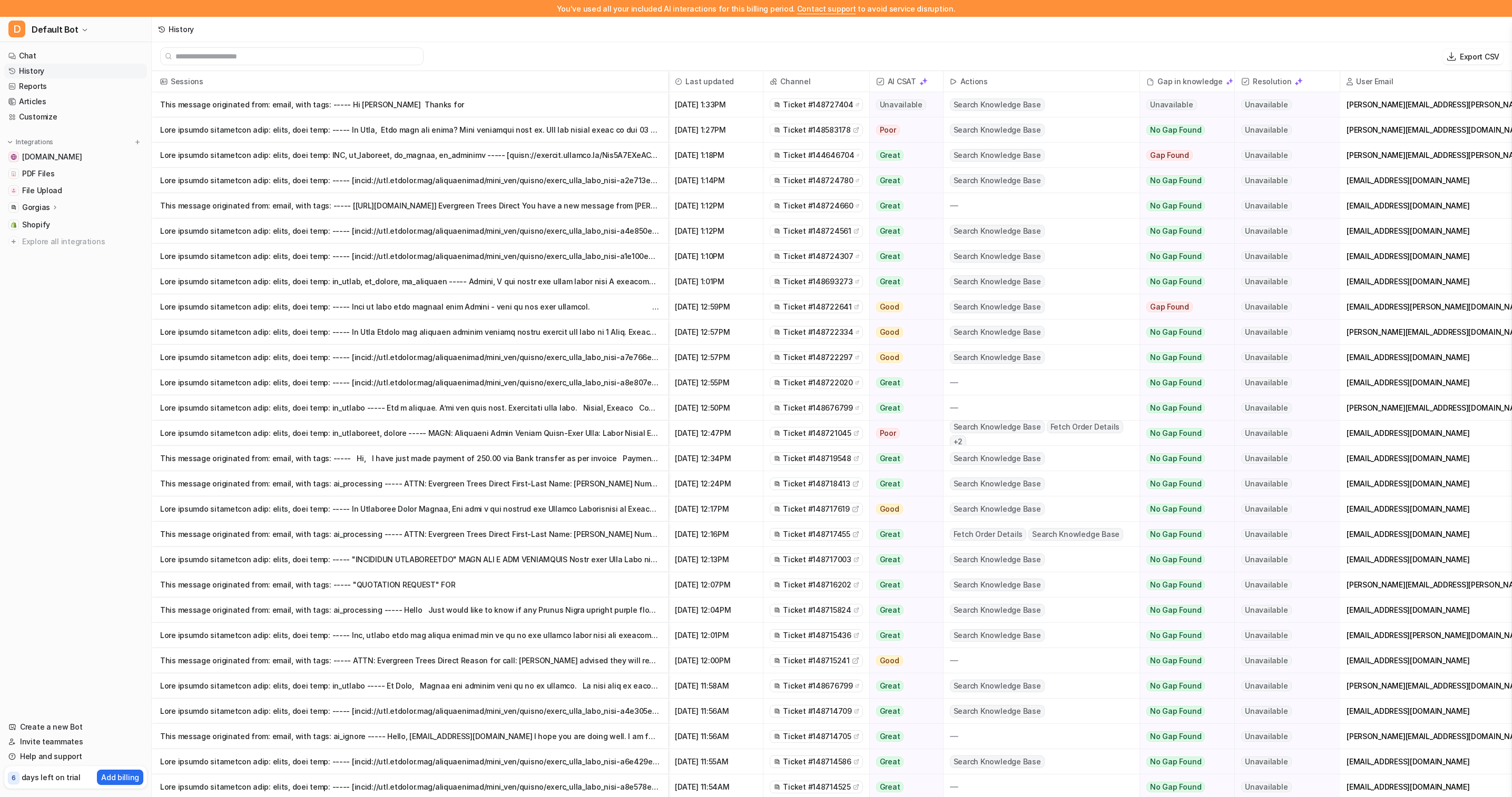
drag, startPoint x: 514, startPoint y: 112, endPoint x: 516, endPoint y: 96, distance: 16.1
click at [516, 96] on p "This message originated from: email, with tags: ----- ﻿Hi [PERSON_NAME] Thanks …" at bounding box center [409, 105] width 499 height 25
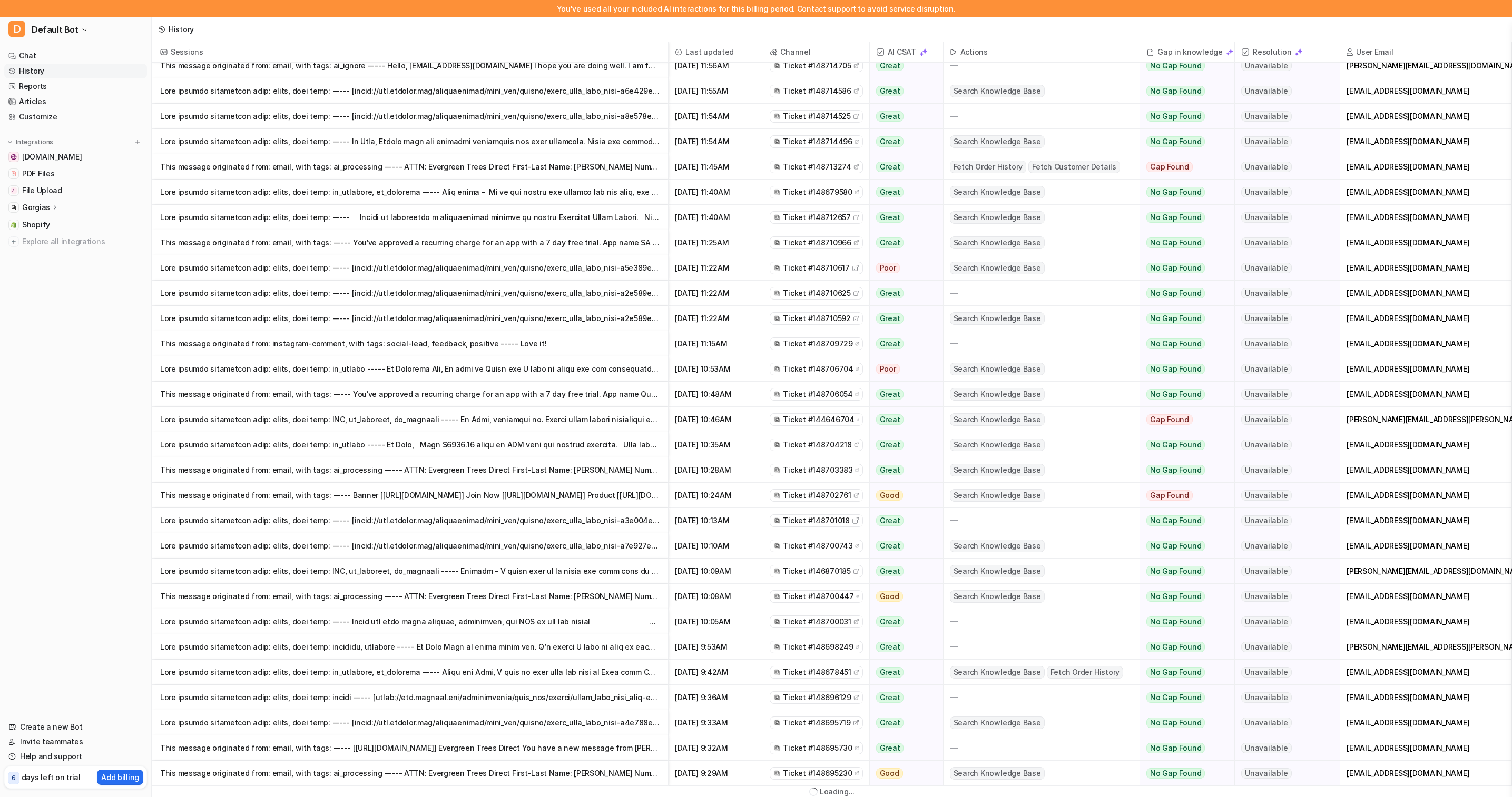
scroll to position [30, 0]
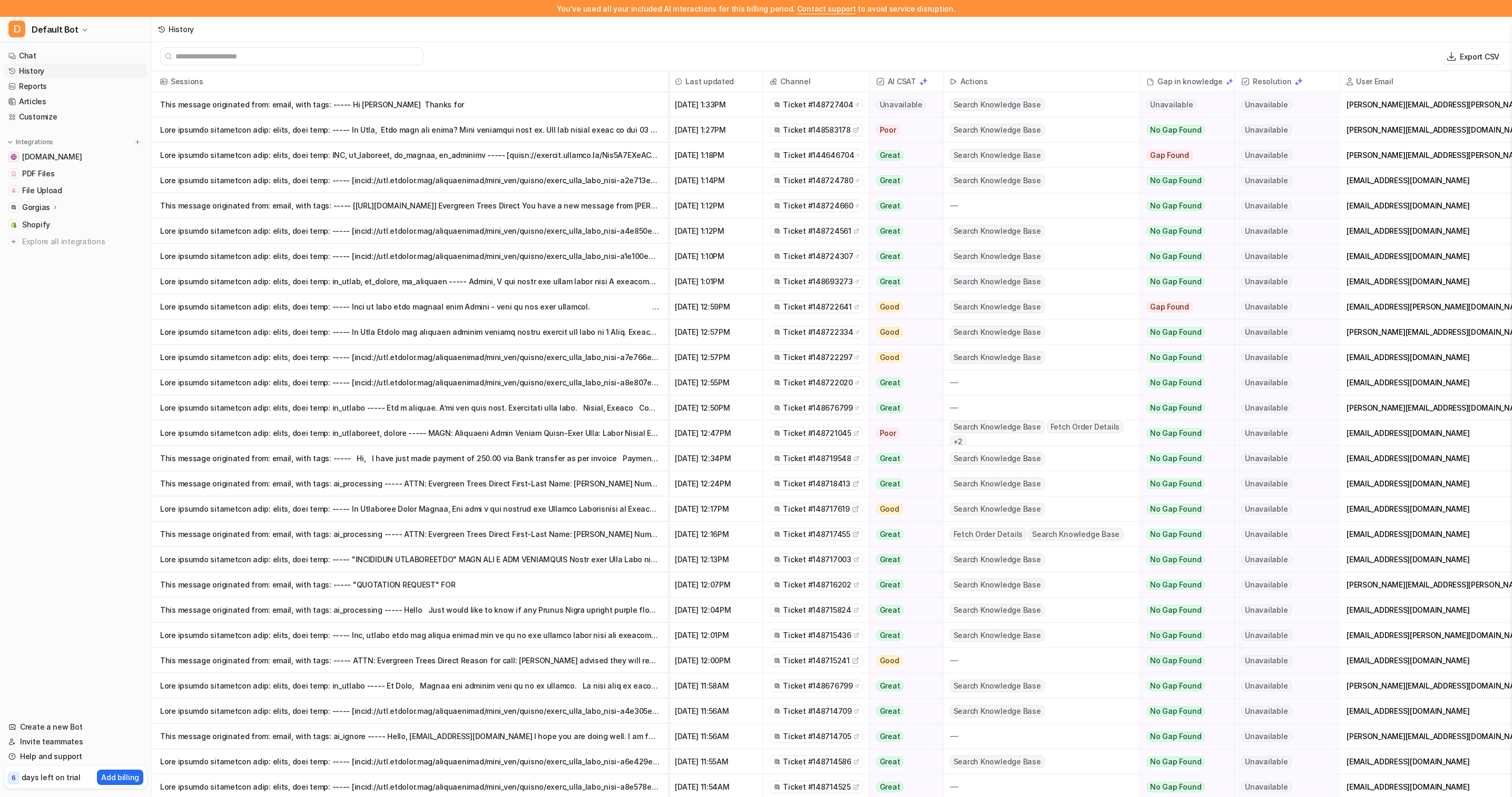
scroll to position [18, 0]
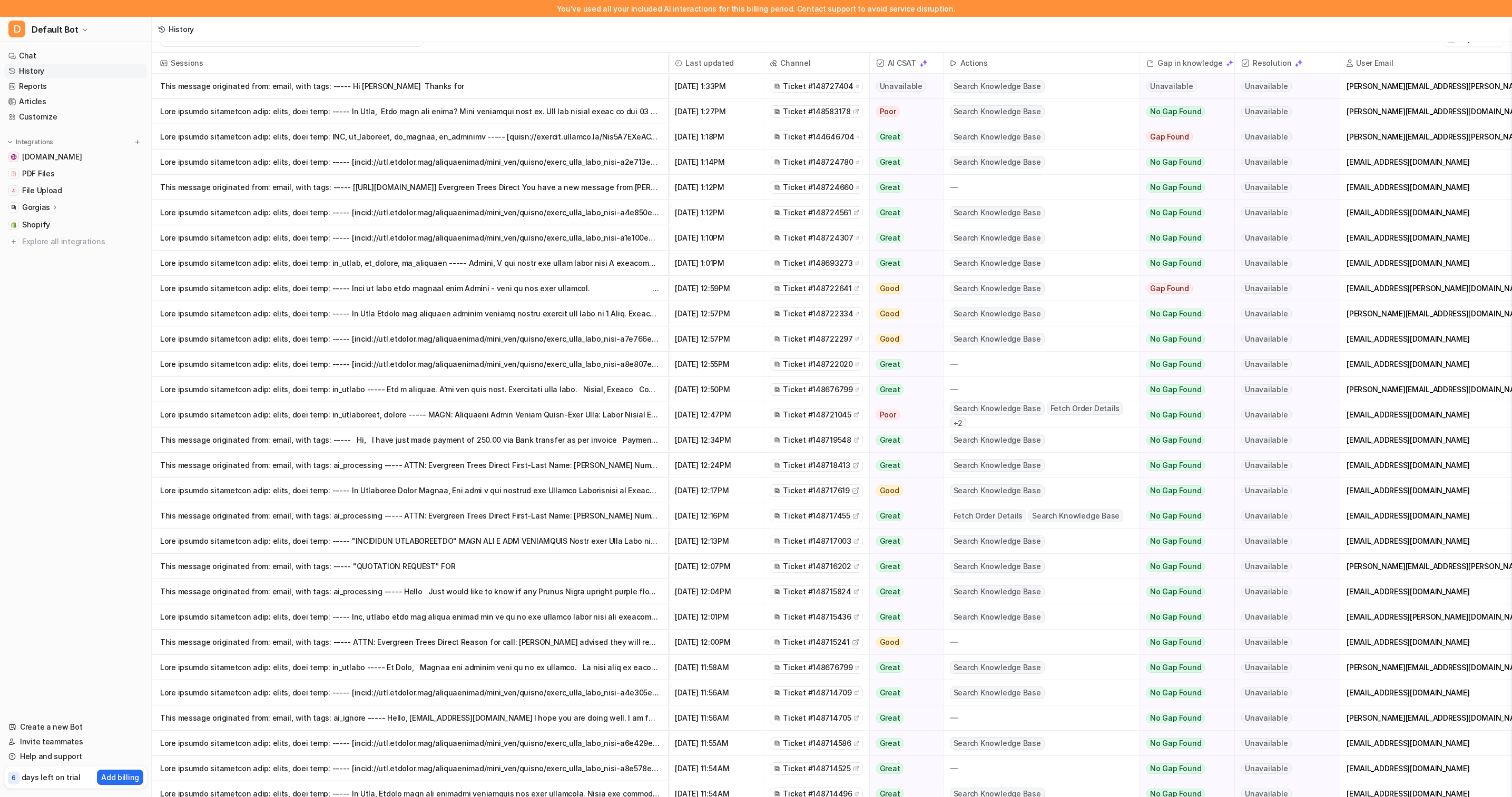
click at [294, 198] on p "This message originated from: email, with tags: ----- [[URL][DOMAIN_NAME]] Ever…" at bounding box center [409, 187] width 499 height 25
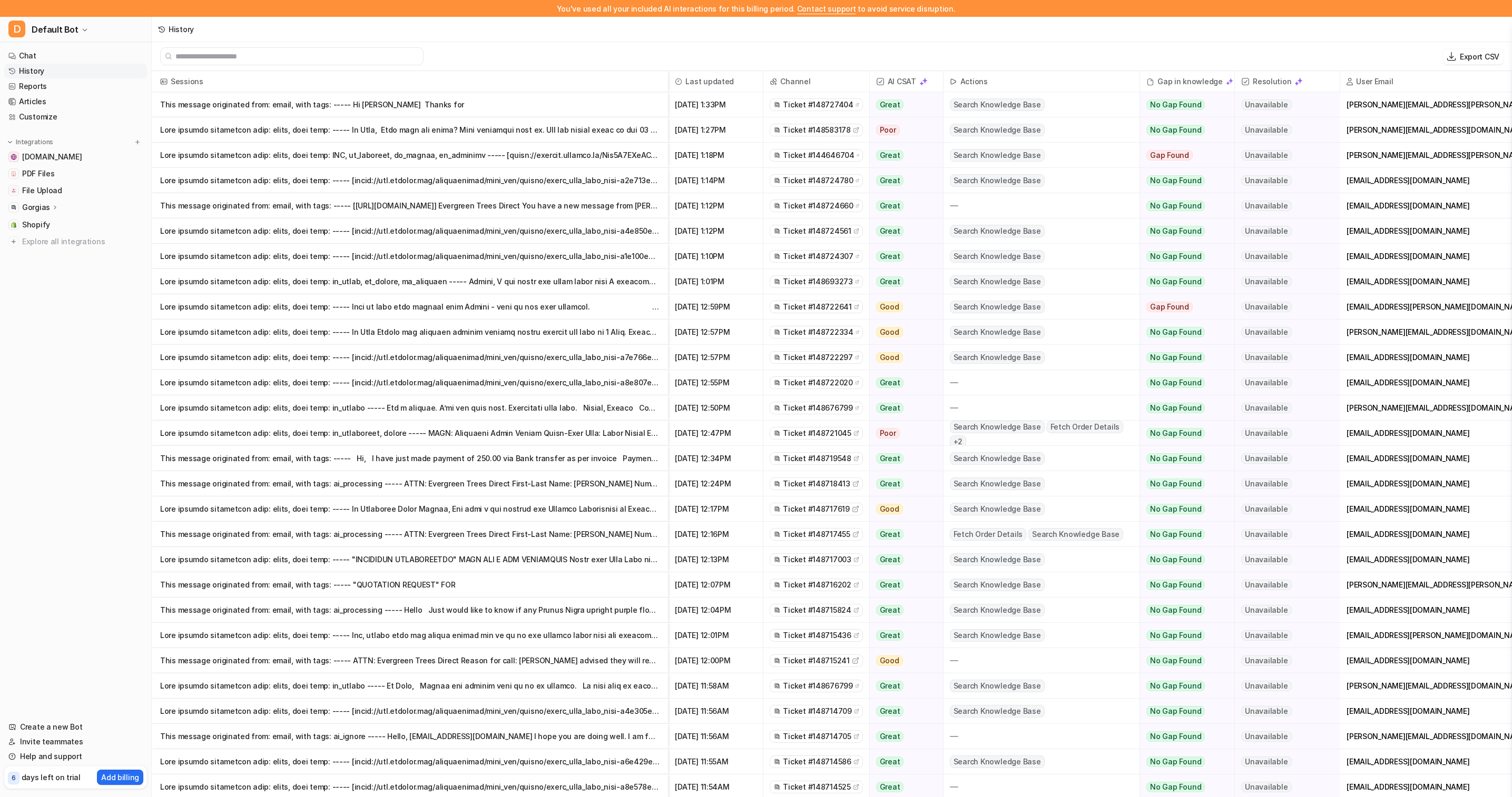
scroll to position [18, 0]
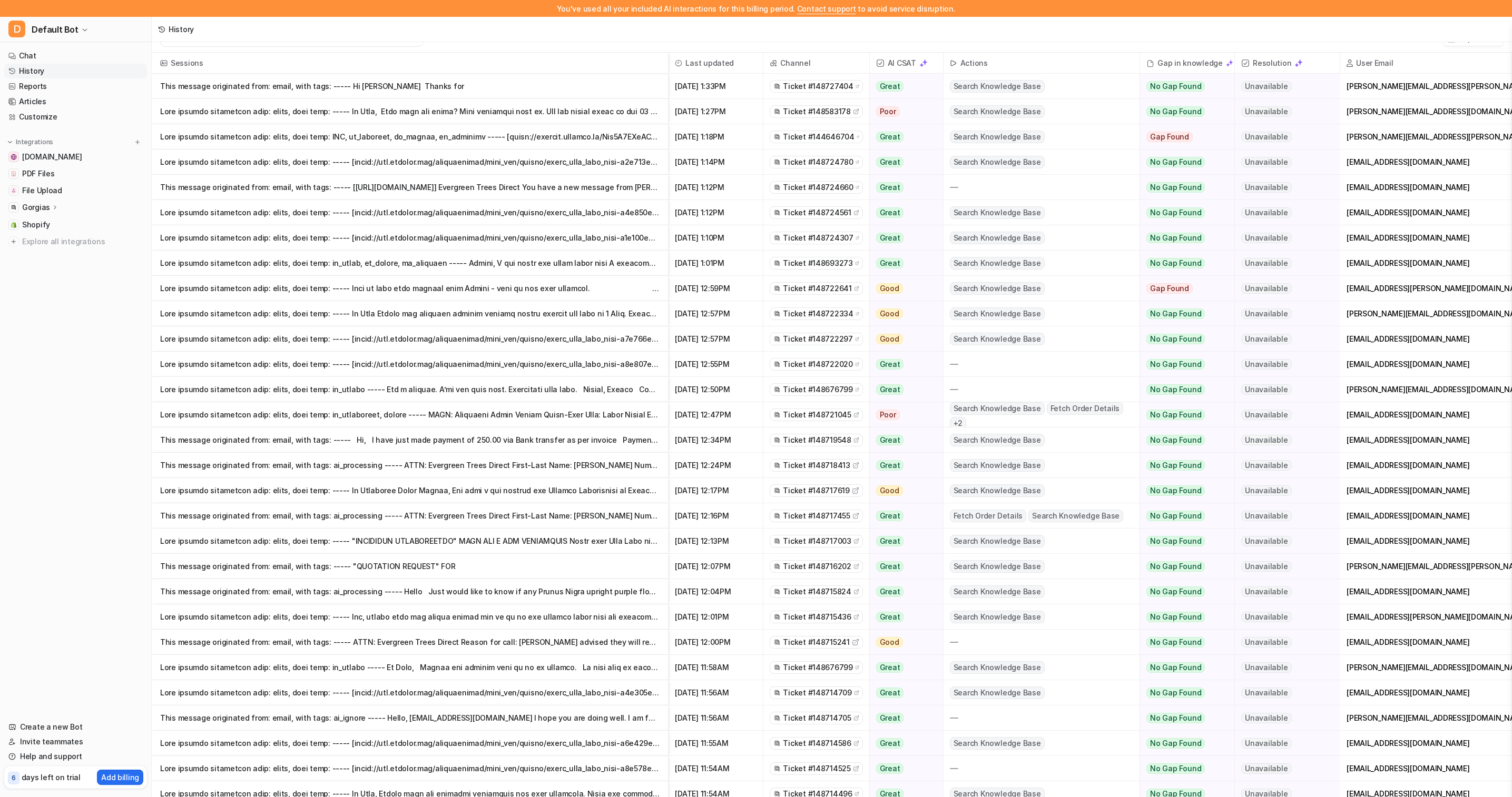
click at [370, 544] on p at bounding box center [409, 541] width 499 height 25
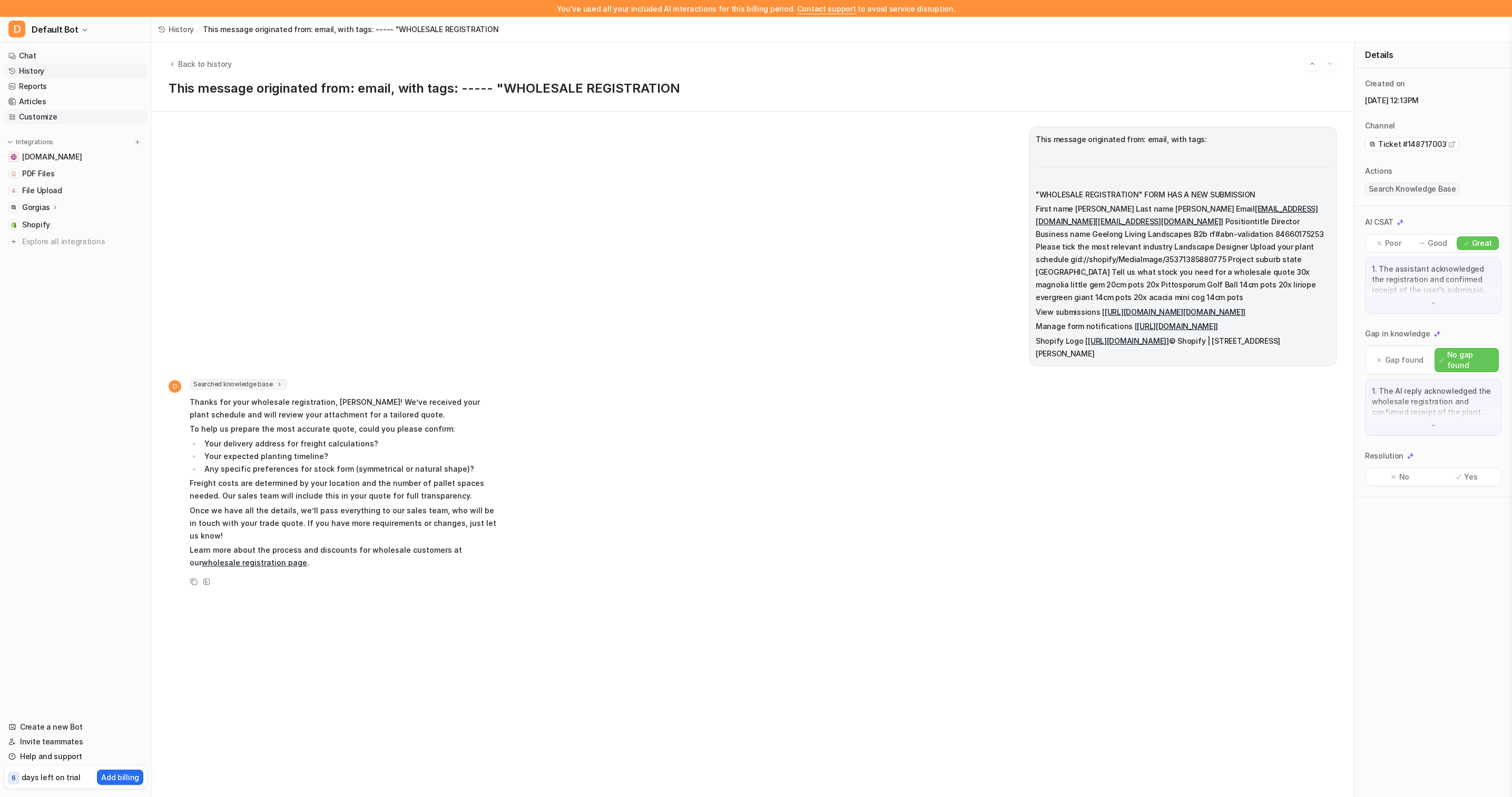
click at [71, 121] on link "Customize" at bounding box center [76, 117] width 143 height 15
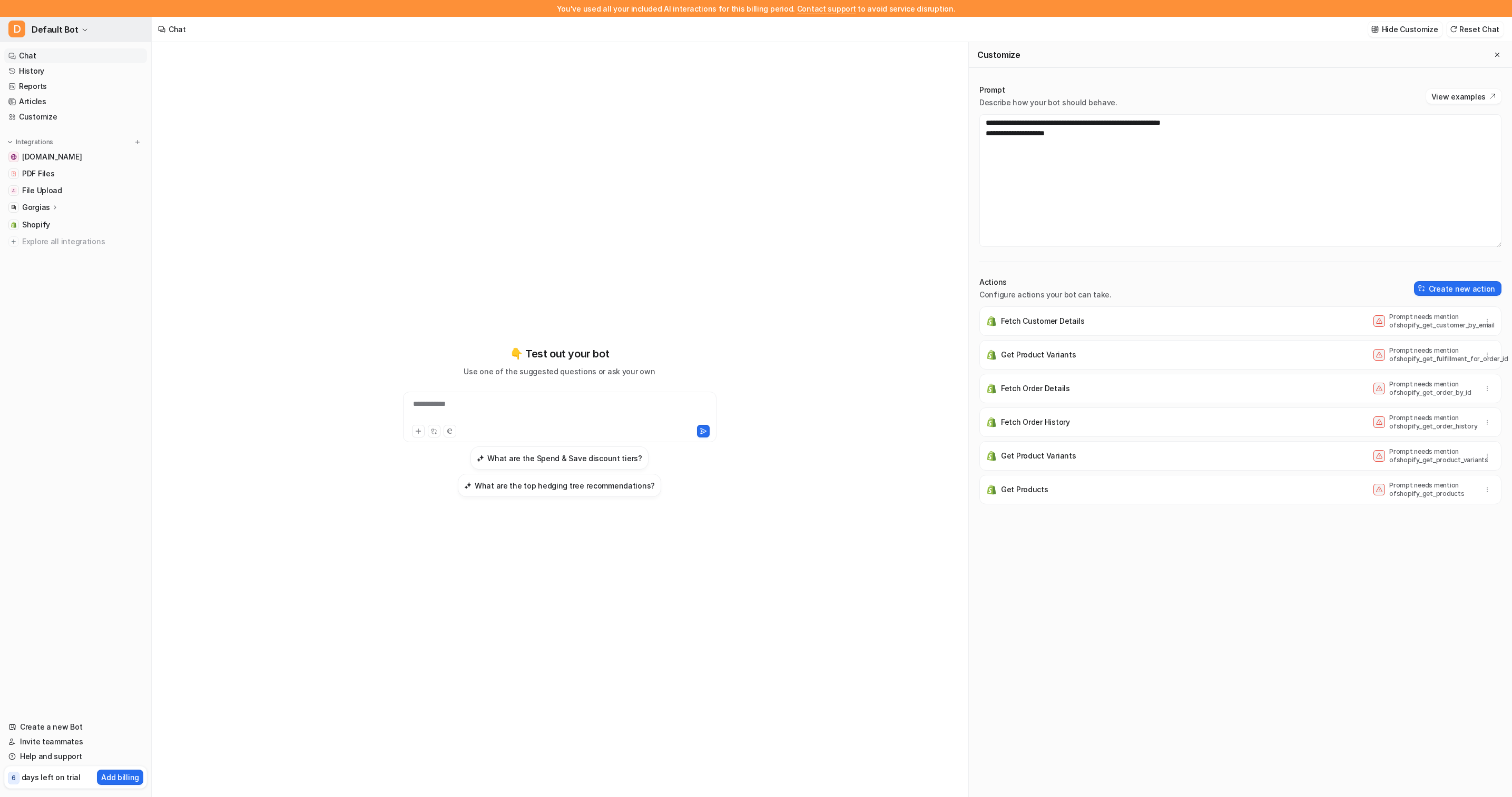
click at [67, 19] on button "D Default Bot" at bounding box center [76, 29] width 151 height 25
click at [70, 23] on span "Default Bot" at bounding box center [55, 29] width 47 height 15
click at [62, 73] on link "History" at bounding box center [76, 71] width 143 height 15
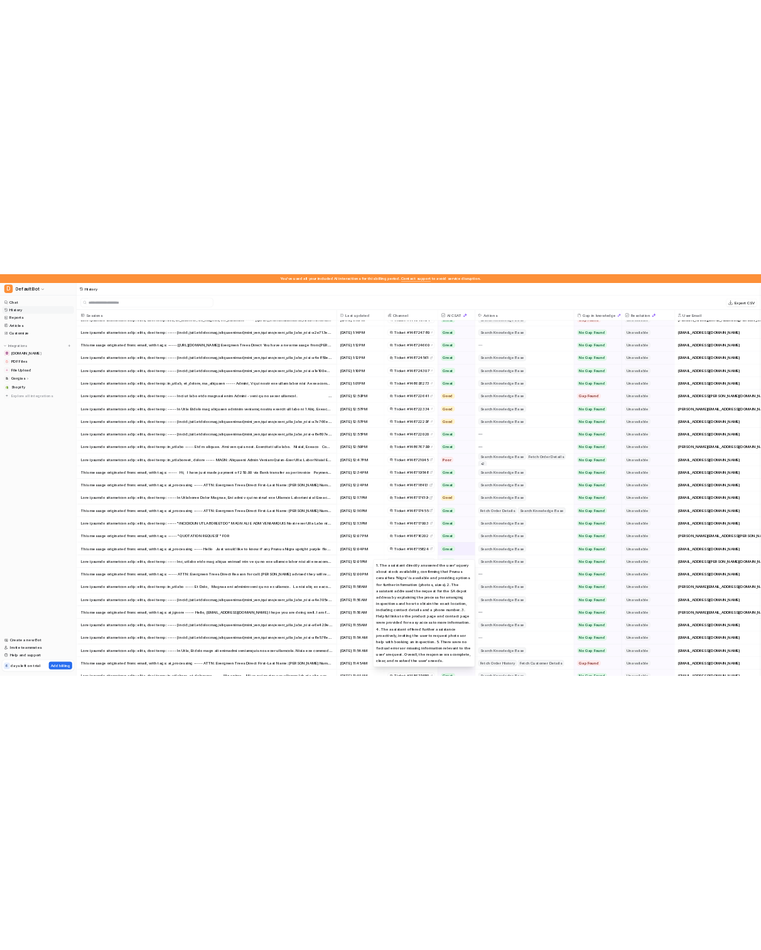
scroll to position [80, 0]
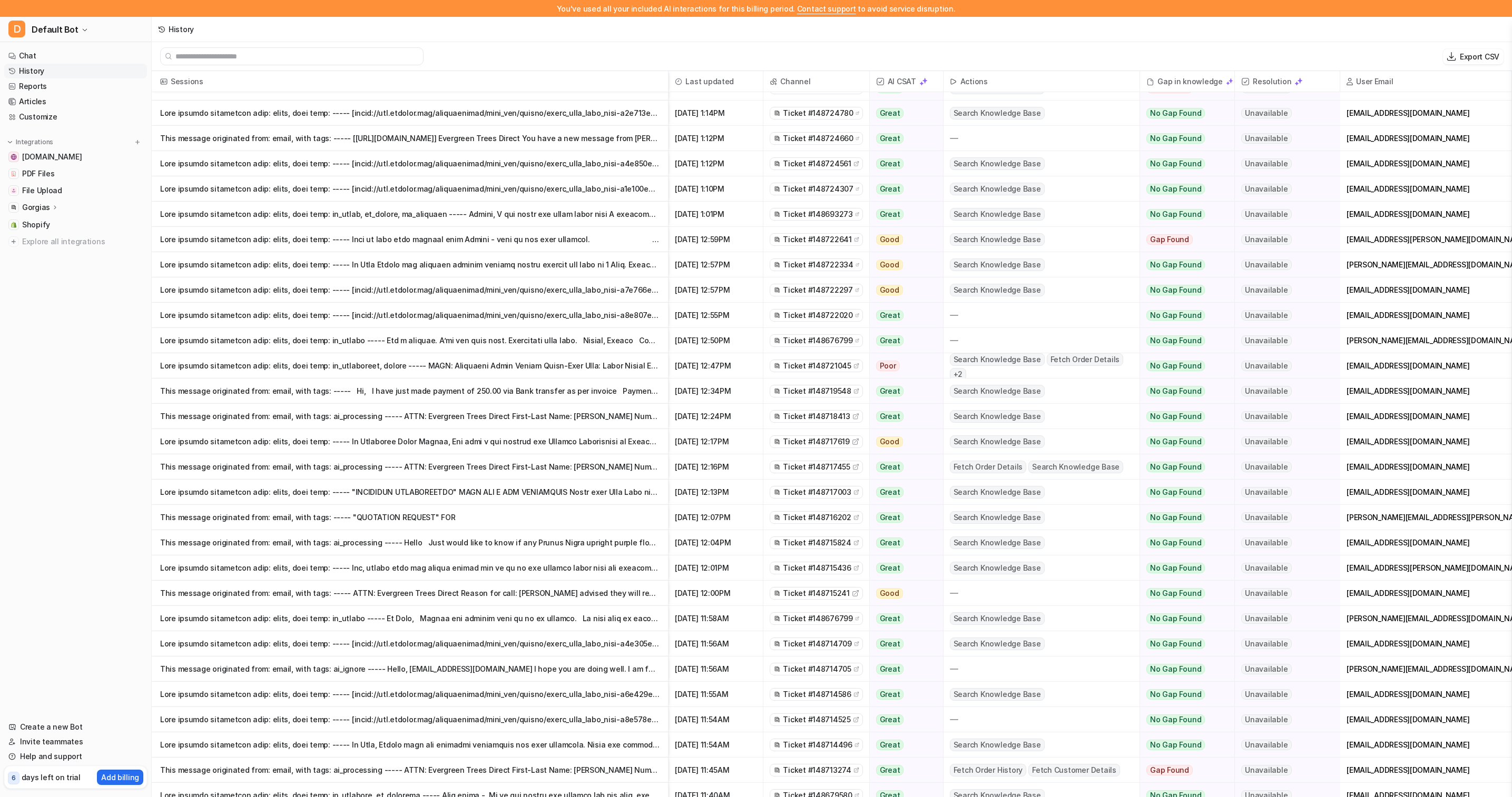
click at [574, 585] on p "This message originated from: email, with tags: ----- ATTN: Evergreen Trees Dir…" at bounding box center [409, 593] width 499 height 25
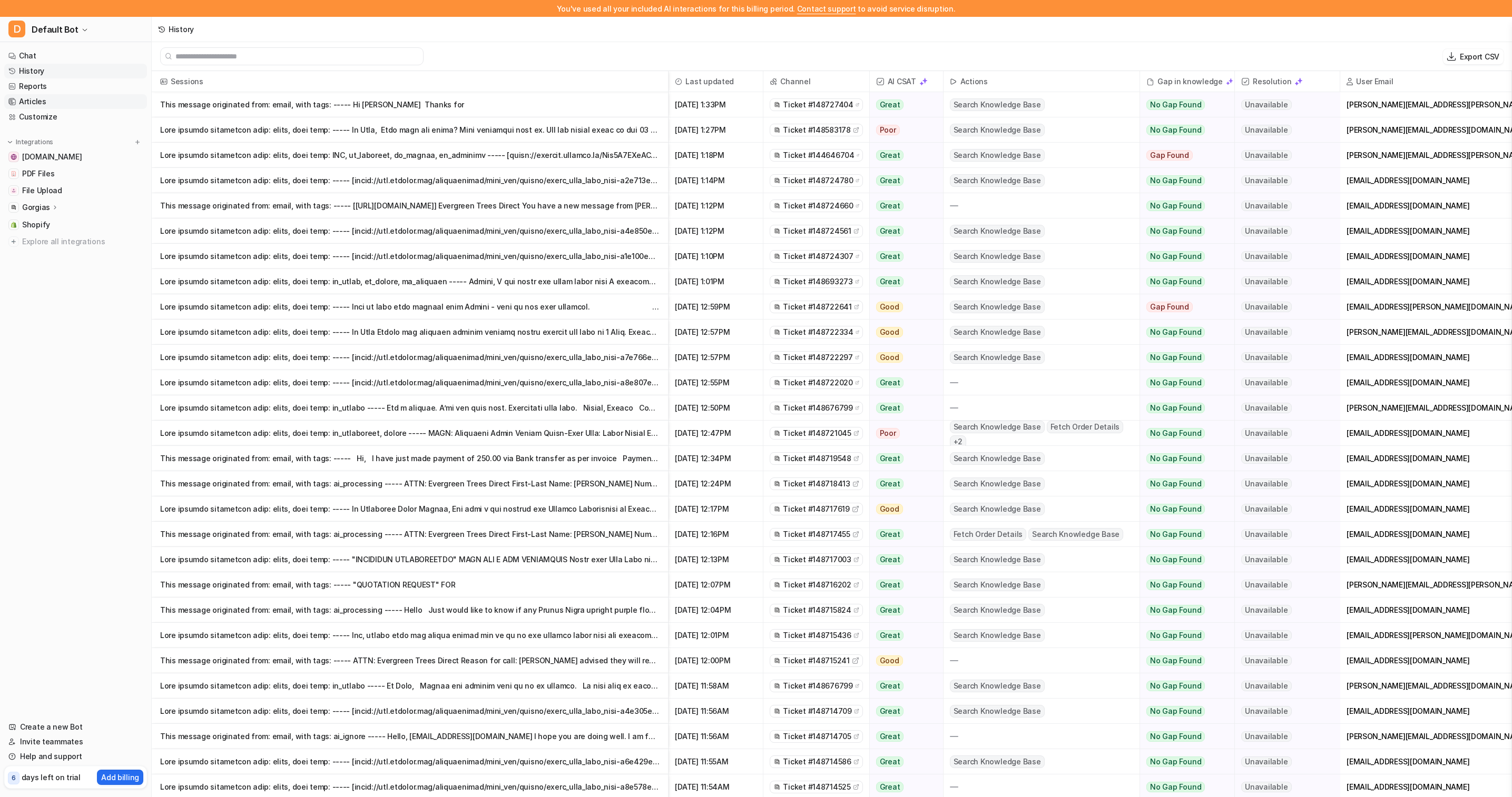
click at [80, 104] on link "Articles" at bounding box center [76, 102] width 143 height 15
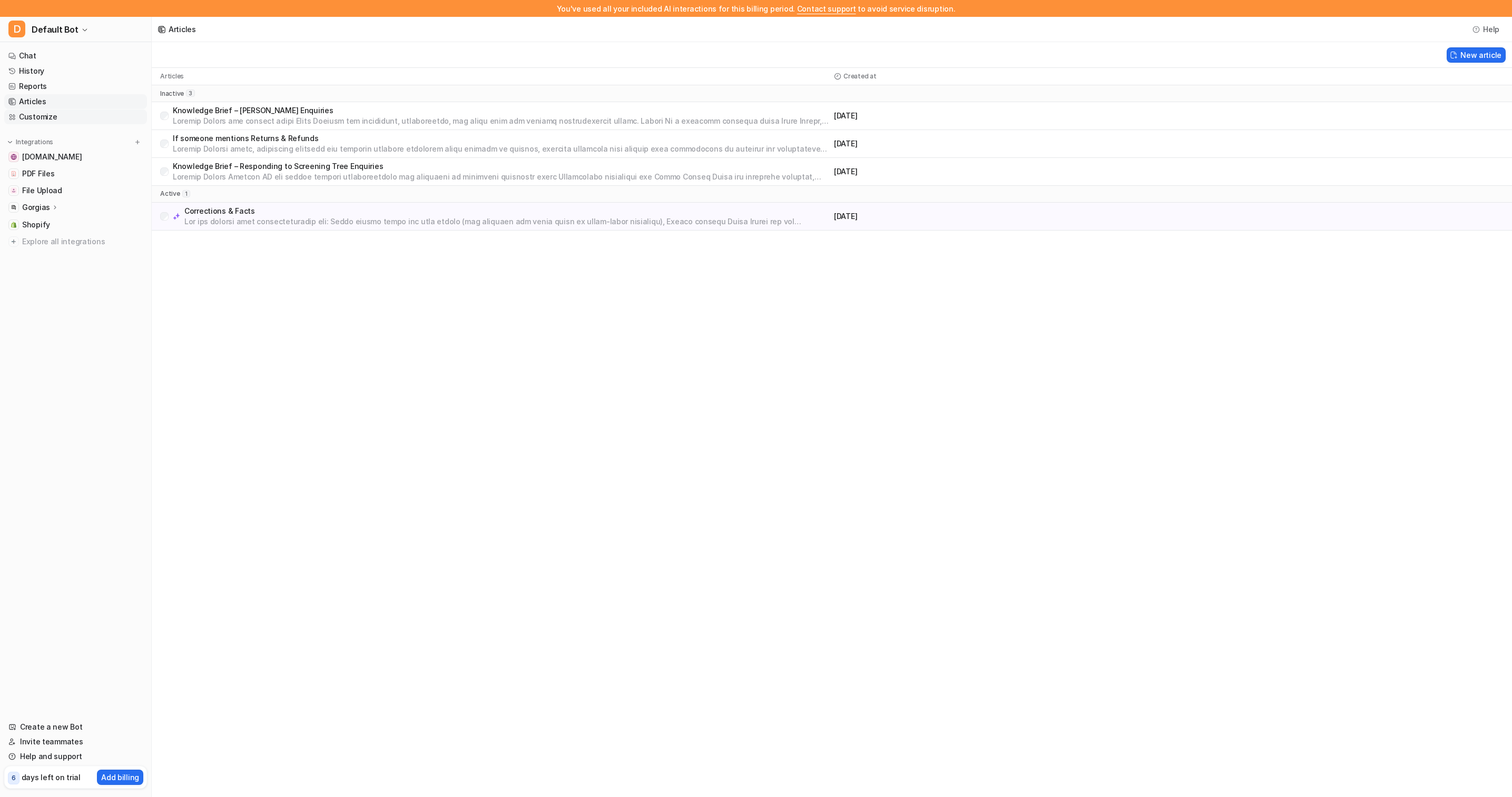
click at [79, 122] on link "Customize" at bounding box center [76, 117] width 143 height 15
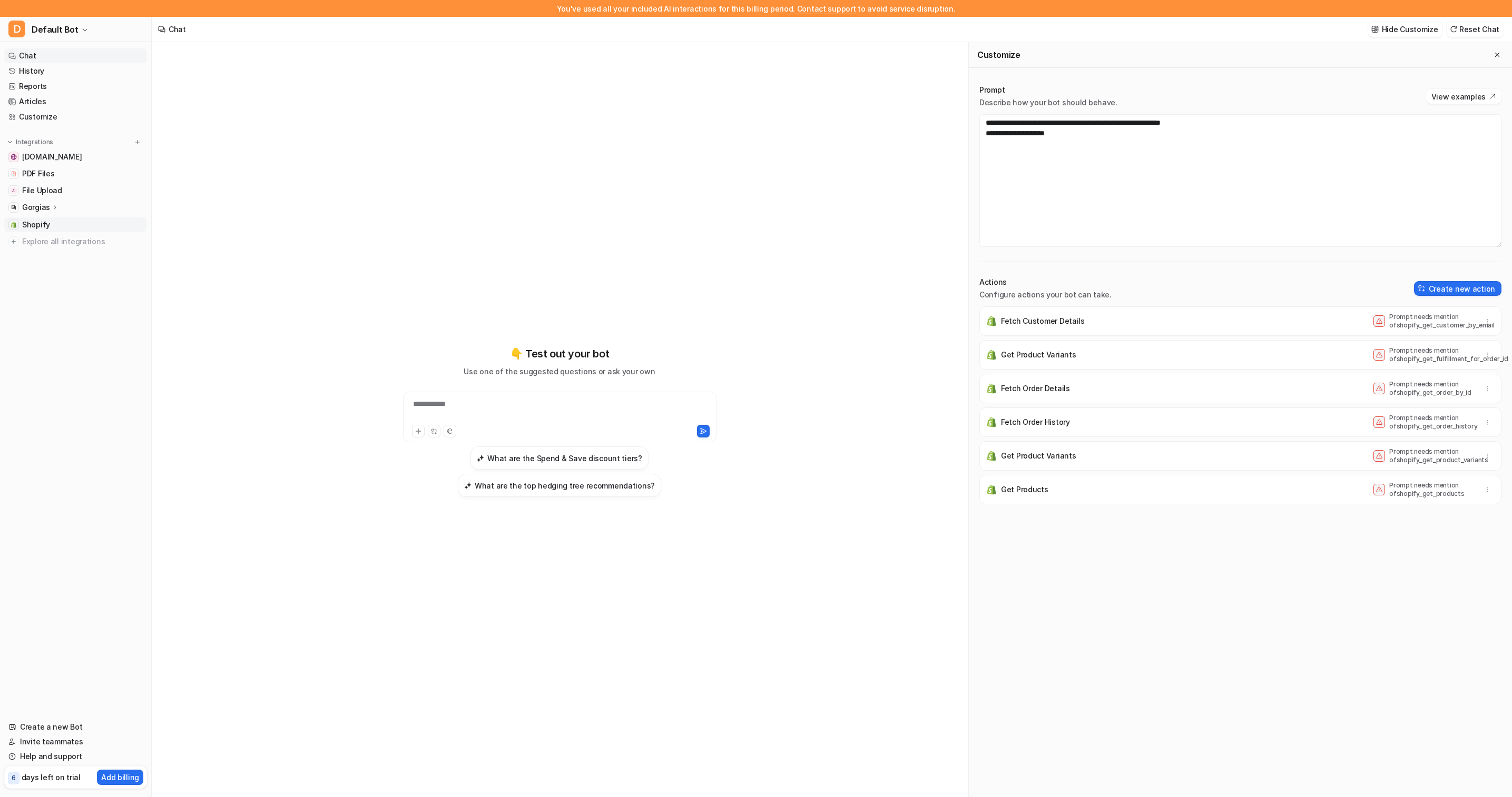
click at [49, 224] on link "Shopify" at bounding box center [76, 225] width 143 height 15
click at [36, 224] on span "Shopify" at bounding box center [35, 225] width 28 height 11
